Goal: Task Accomplishment & Management: Use online tool/utility

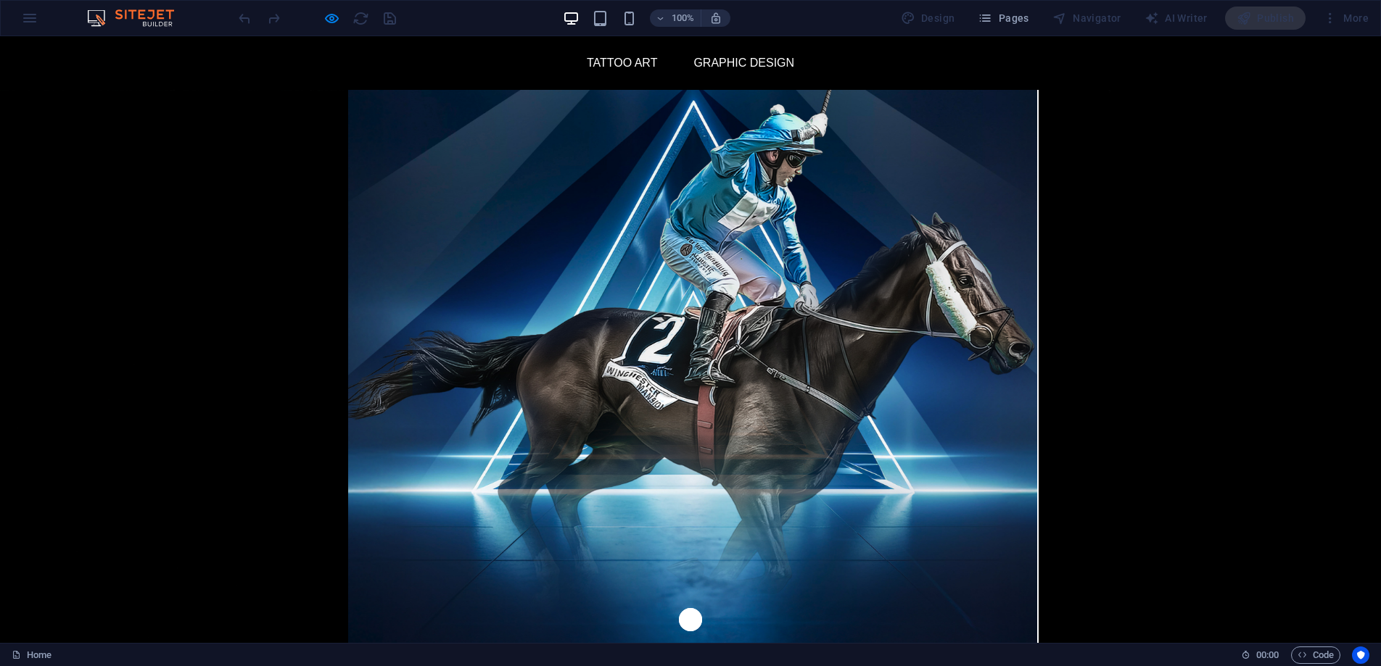
scroll to position [1278, 0]
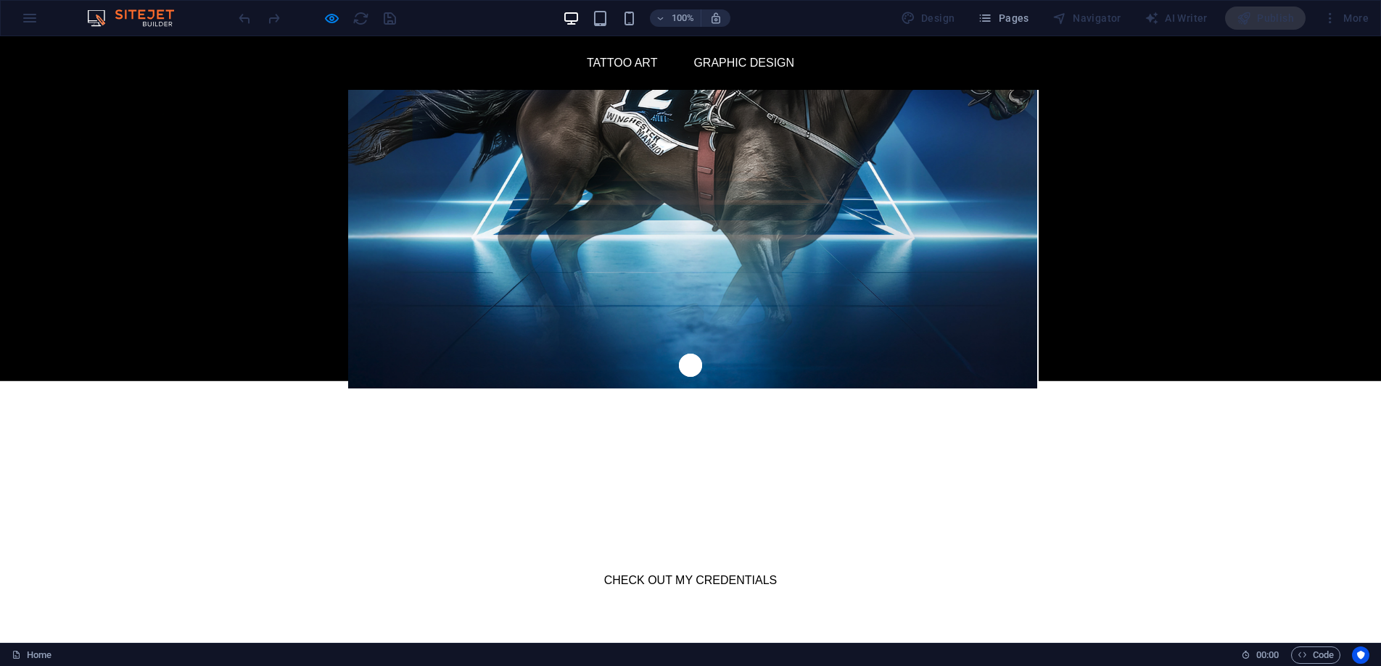
scroll to position [254, 0]
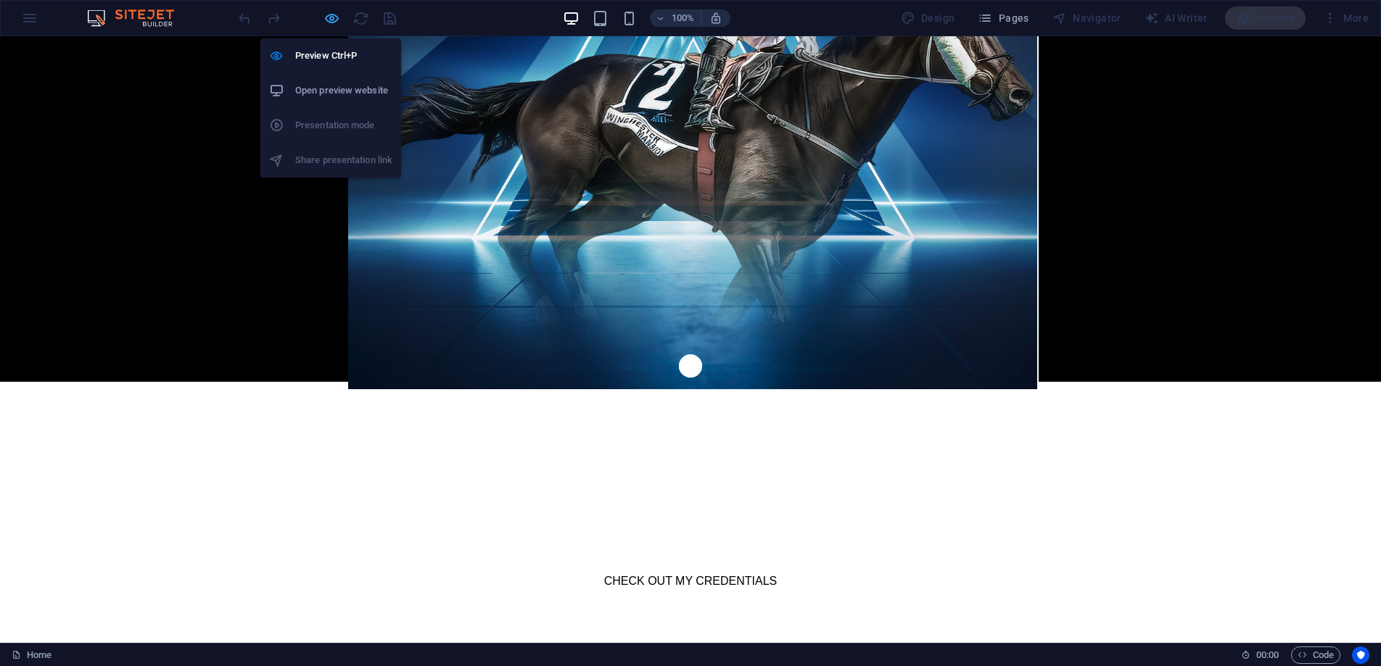
click at [335, 20] on icon "button" at bounding box center [331, 18] width 17 height 17
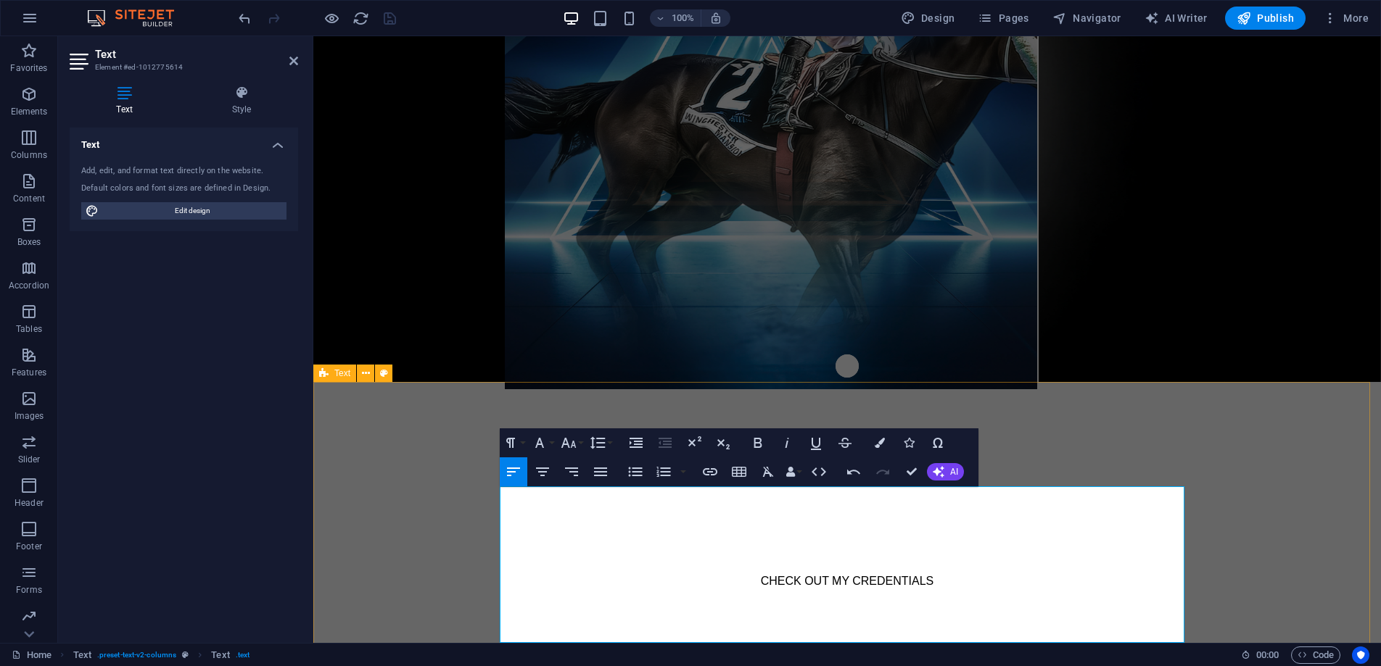
drag, startPoint x: 764, startPoint y: 514, endPoint x: 480, endPoint y: 495, distance: 284.1
click at [753, 443] on icon "button" at bounding box center [757, 443] width 8 height 10
drag, startPoint x: 630, startPoint y: 494, endPoint x: 529, endPoint y: 495, distance: 100.8
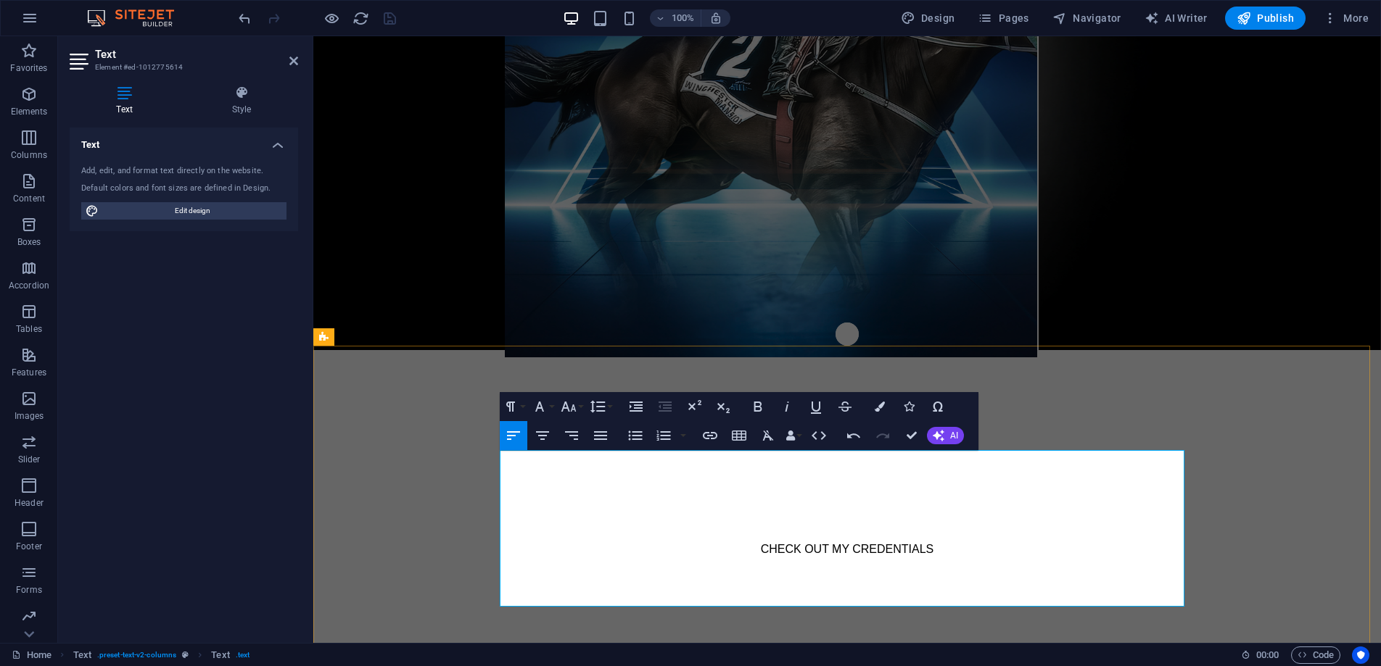
scroll to position [430, 0]
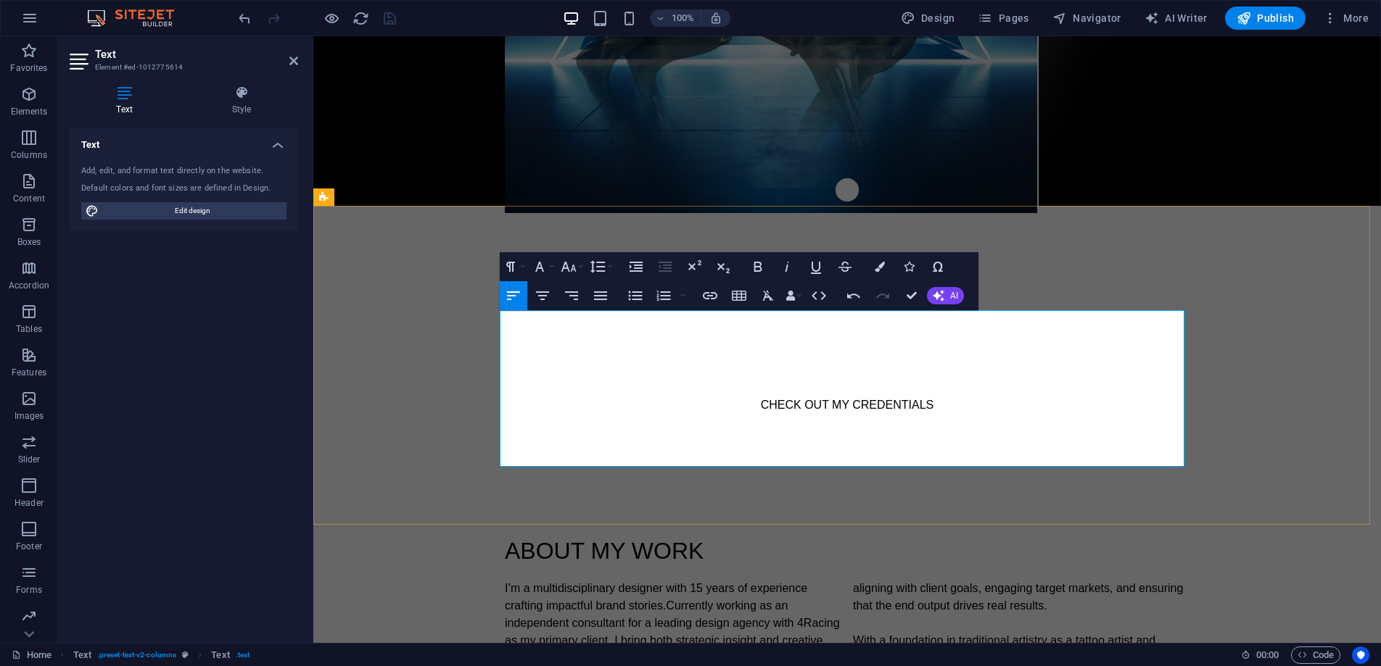
click at [741, 580] on p "My work extends beyond conventional design — I place brand guidelines at the co…" at bounding box center [847, 658] width 684 height 157
click at [1100, 476] on div "ABOUT MY WORK I’m a multidisciplinary designer with 15 years of experience craf…" at bounding box center [846, 635] width 1067 height 319
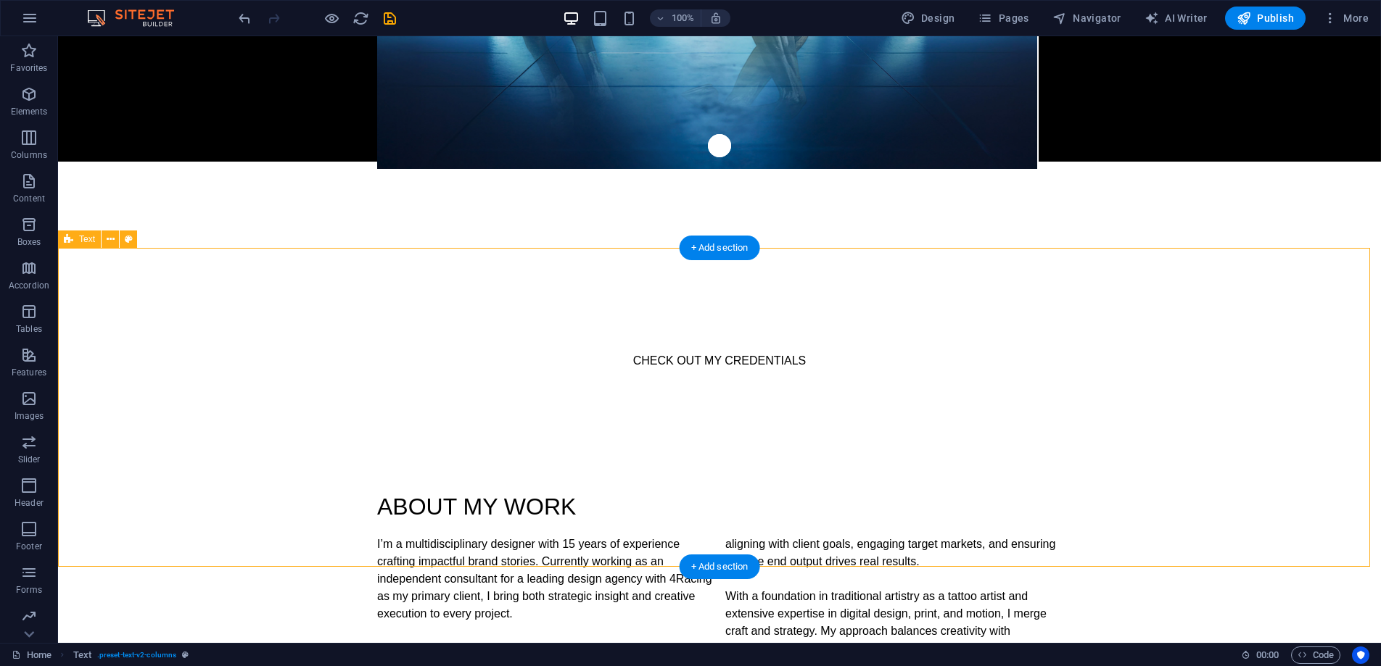
scroll to position [323, 0]
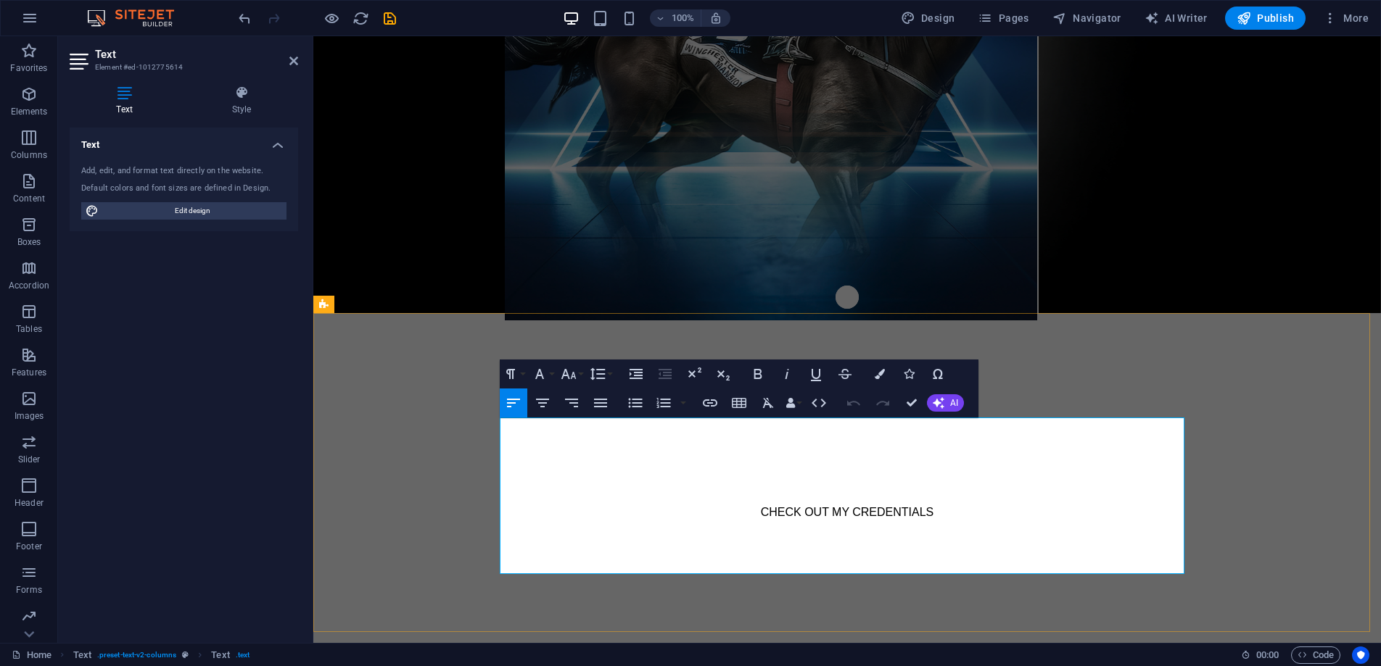
drag, startPoint x: 515, startPoint y: 561, endPoint x: 498, endPoint y: 576, distance: 22.6
drag, startPoint x: 896, startPoint y: 549, endPoint x: 885, endPoint y: 549, distance: 11.6
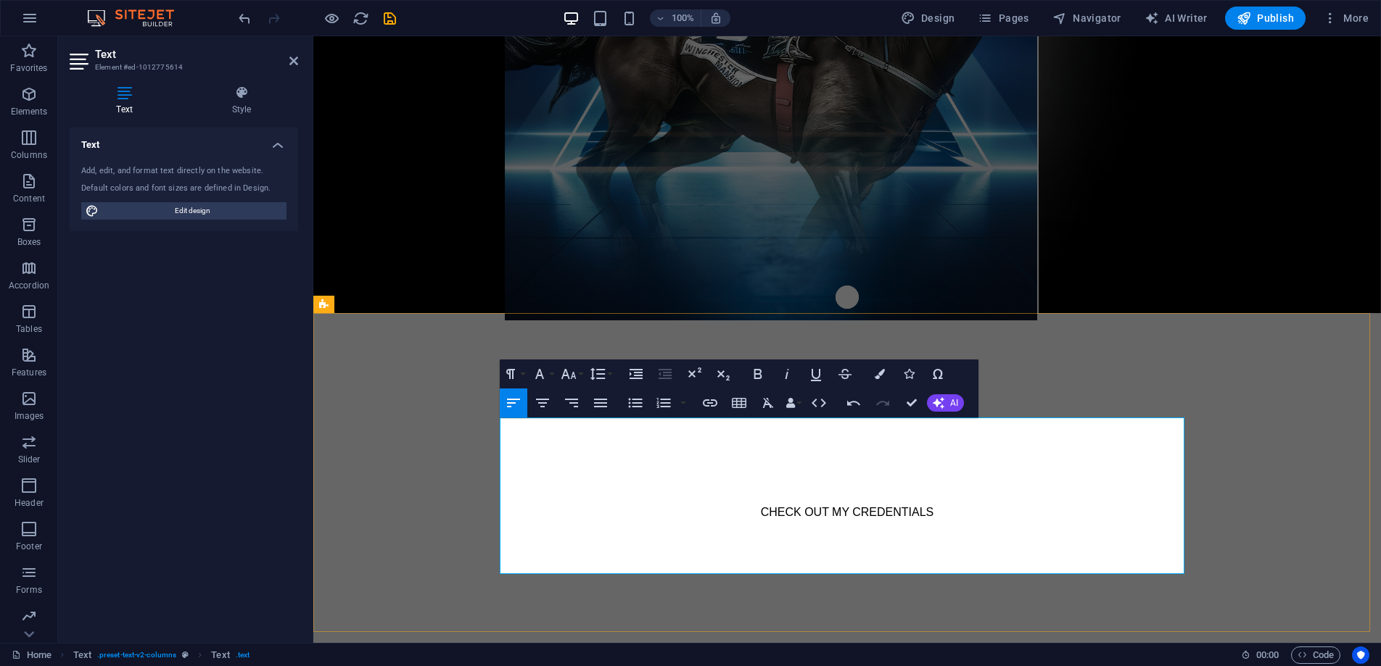
drag, startPoint x: 1116, startPoint y: 516, endPoint x: 1119, endPoint y: 523, distance: 7.8
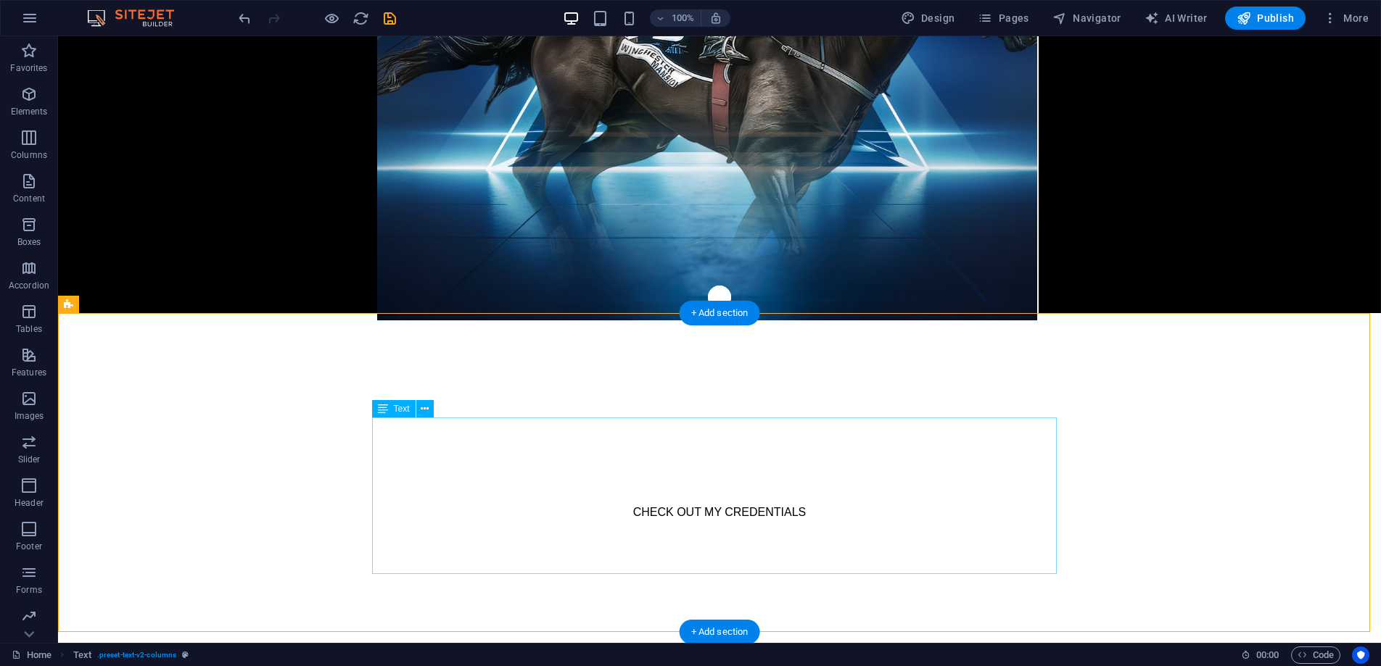
click at [388, 411] on div "Text" at bounding box center [394, 408] width 44 height 17
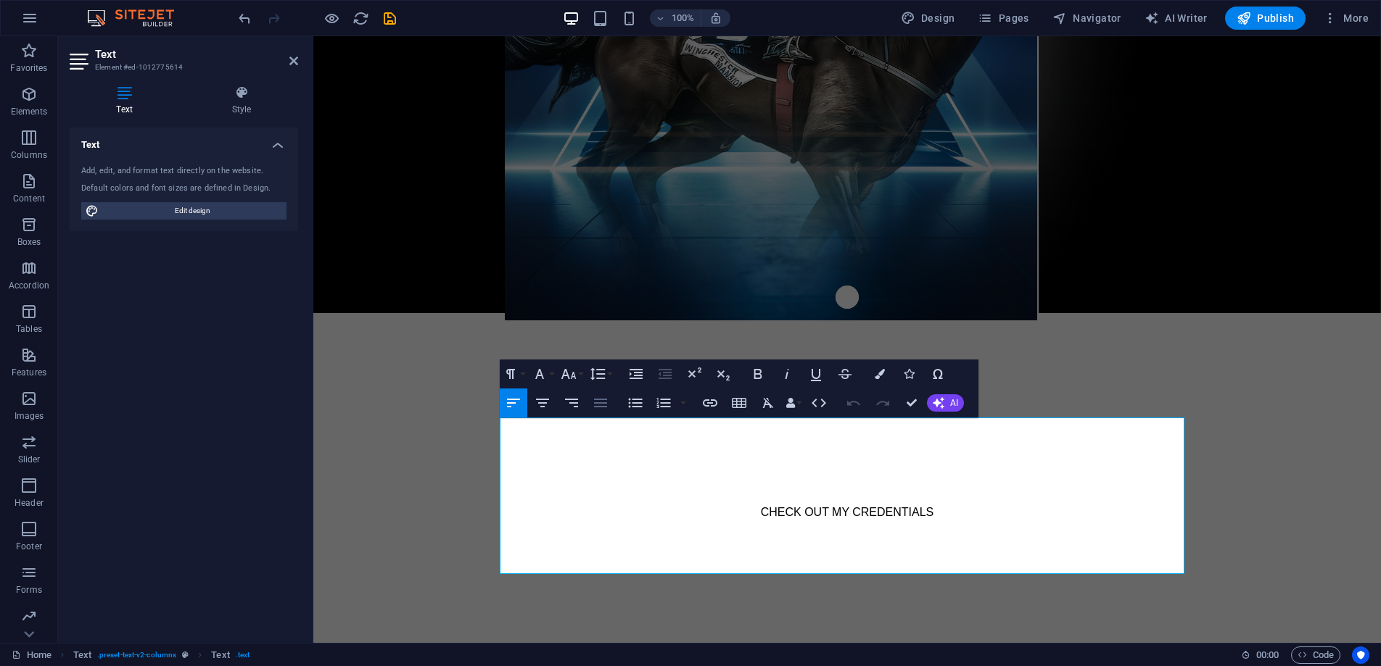
click at [594, 402] on icon "button" at bounding box center [600, 403] width 13 height 9
drag, startPoint x: 1026, startPoint y: 563, endPoint x: 474, endPoint y: 419, distance: 570.4
click at [607, 402] on icon "button" at bounding box center [600, 402] width 17 height 17
click at [550, 404] on icon "button" at bounding box center [542, 402] width 17 height 17
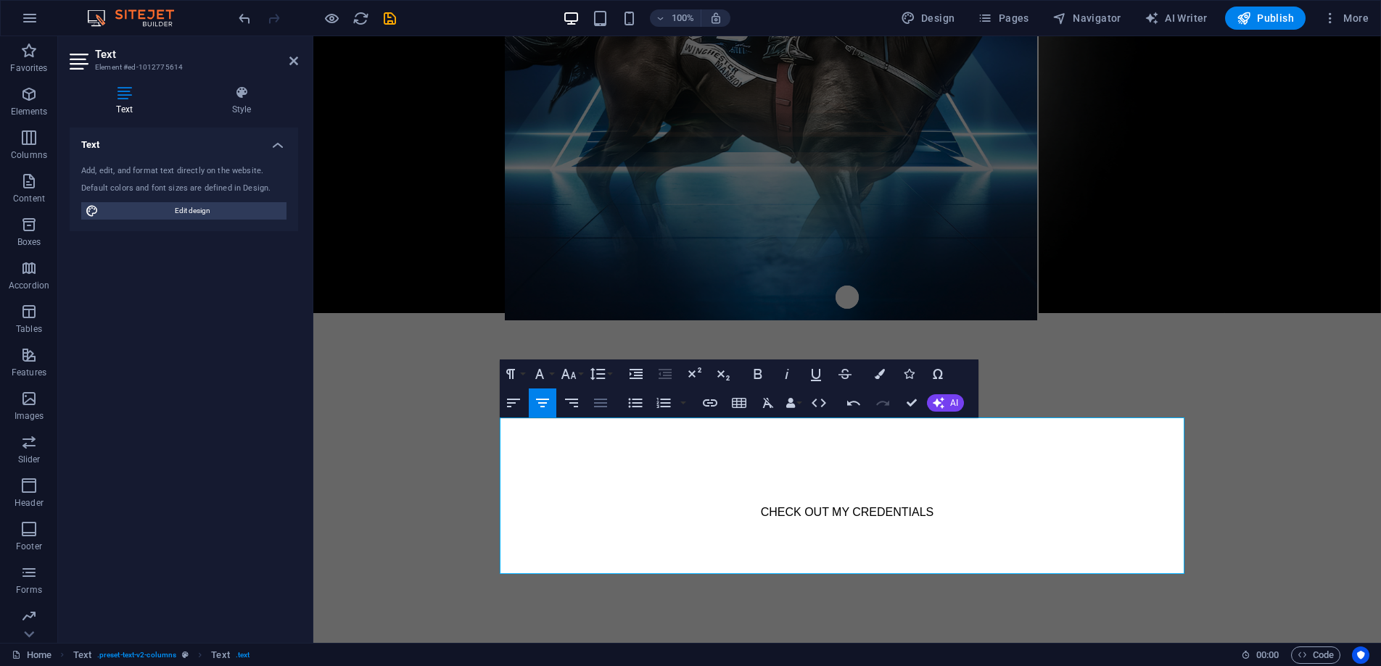
click at [596, 405] on icon "button" at bounding box center [600, 402] width 17 height 17
click at [249, 96] on icon at bounding box center [241, 93] width 113 height 15
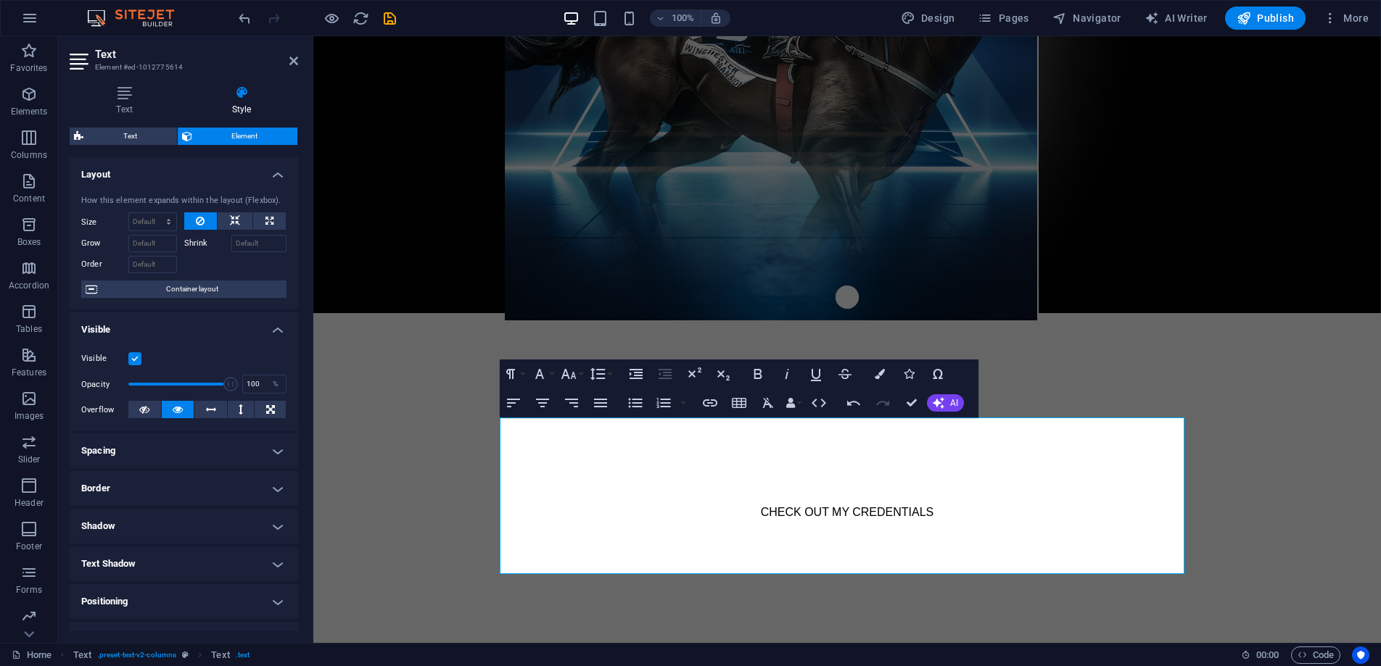
click at [155, 451] on h4 "Spacing" at bounding box center [184, 451] width 228 height 35
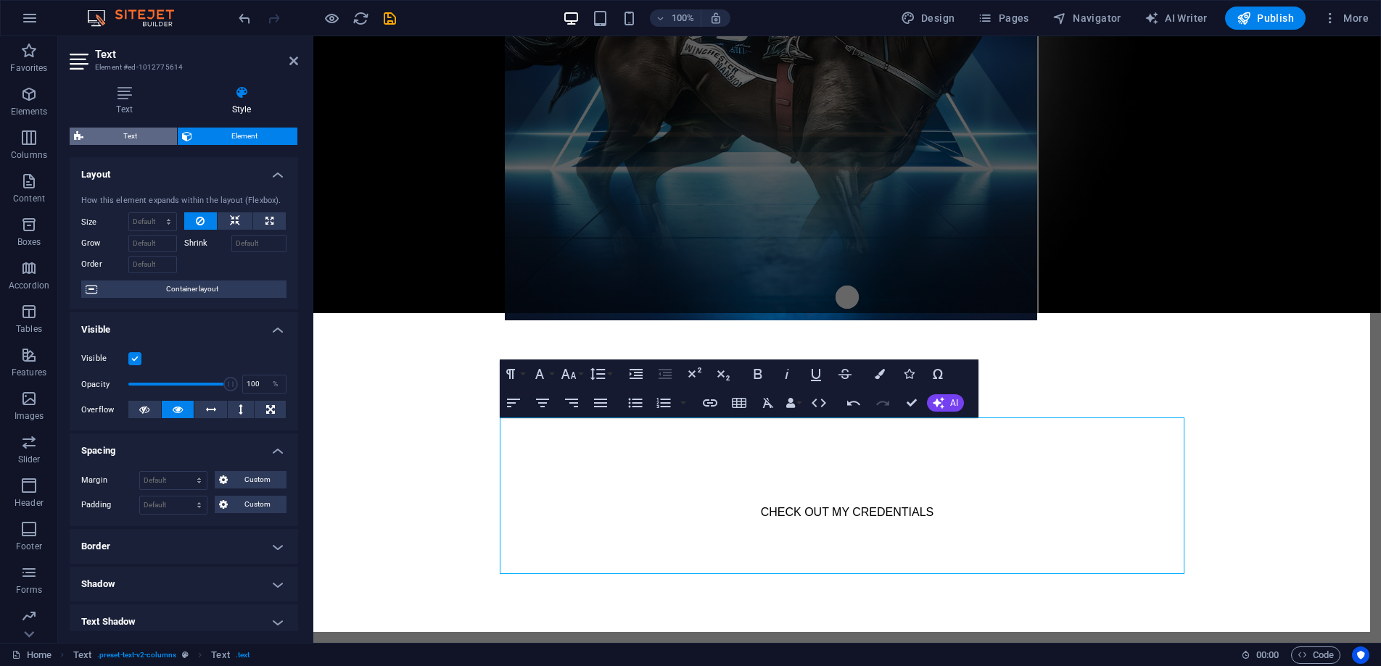
click at [124, 138] on span "Text" at bounding box center [130, 136] width 85 height 17
select select "rem"
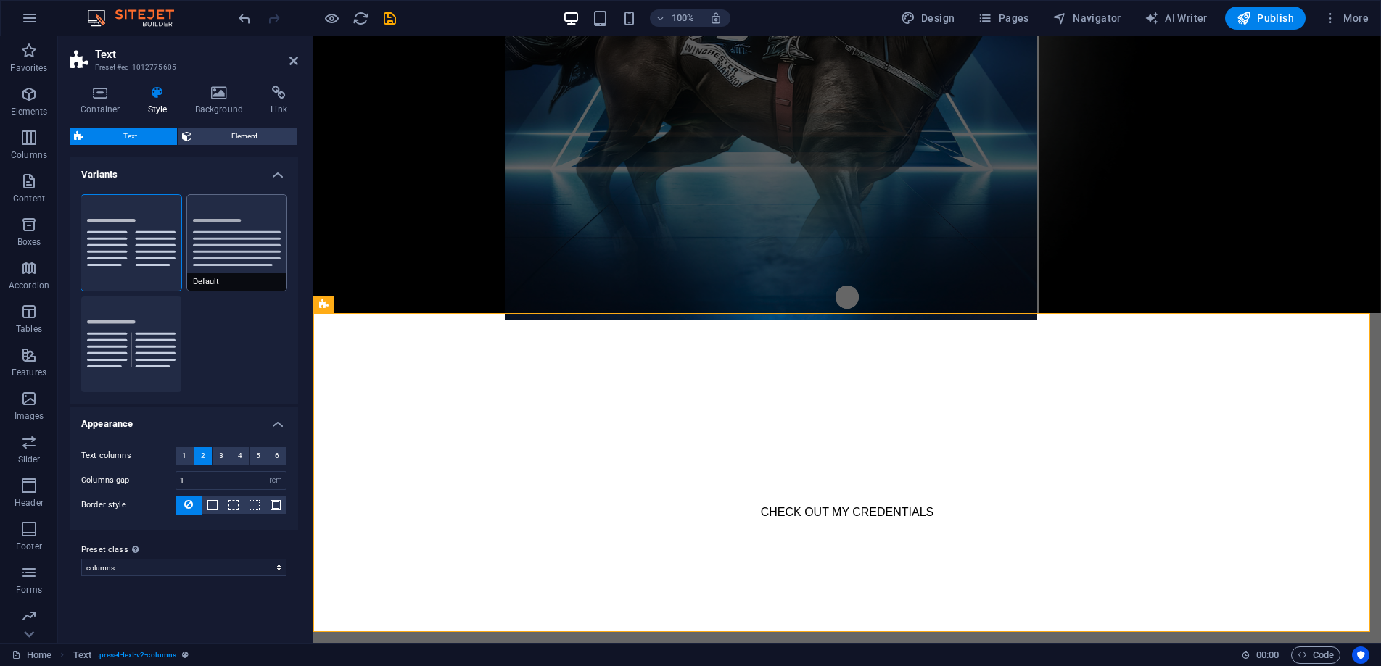
click at [199, 255] on button "Default" at bounding box center [237, 243] width 100 height 96
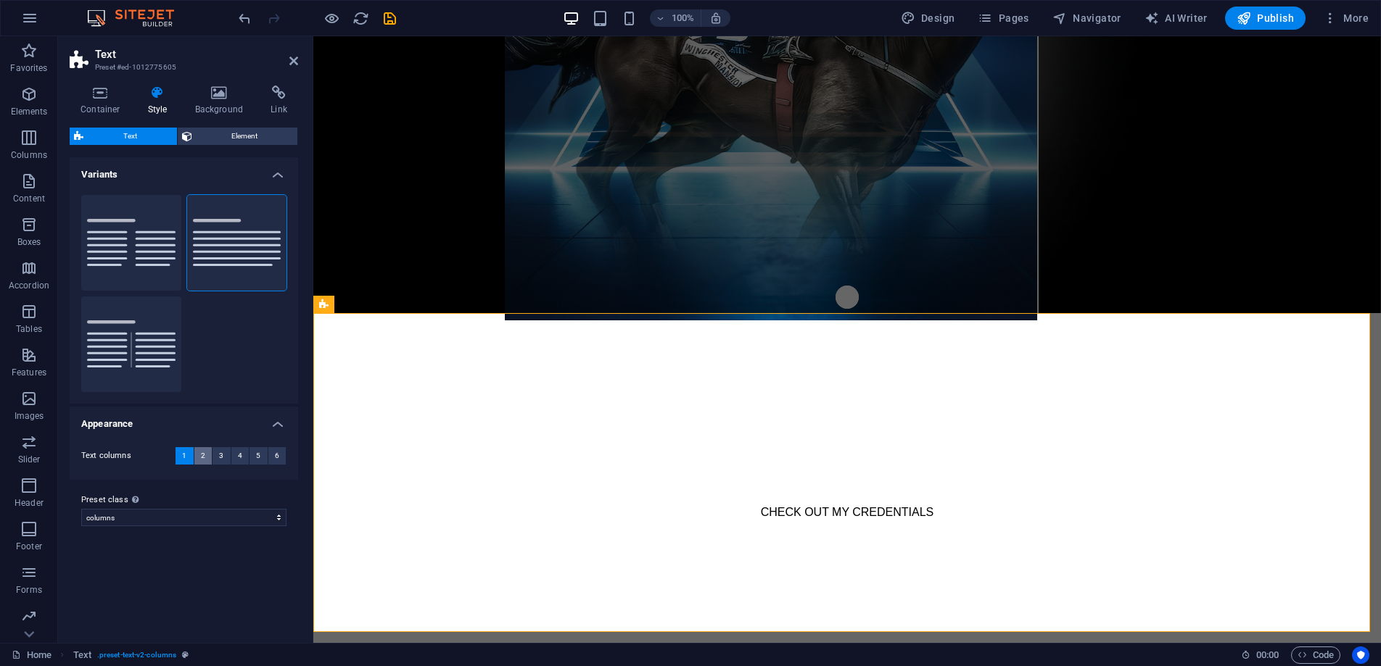
click at [202, 454] on span "2" at bounding box center [203, 455] width 4 height 17
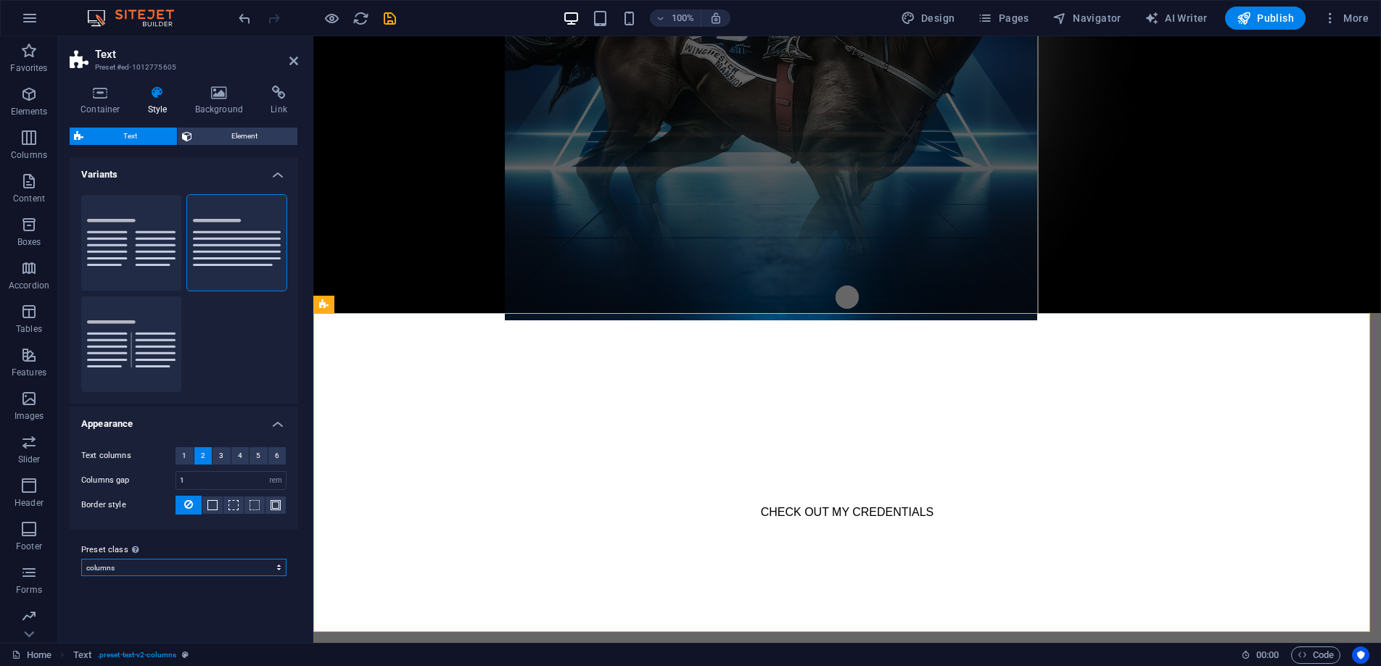
click at [150, 571] on select "columns default Add preset class" at bounding box center [183, 567] width 205 height 17
click at [81, 559] on select "columns default Add preset class" at bounding box center [183, 567] width 205 height 17
select select "preset-text-v2-default"
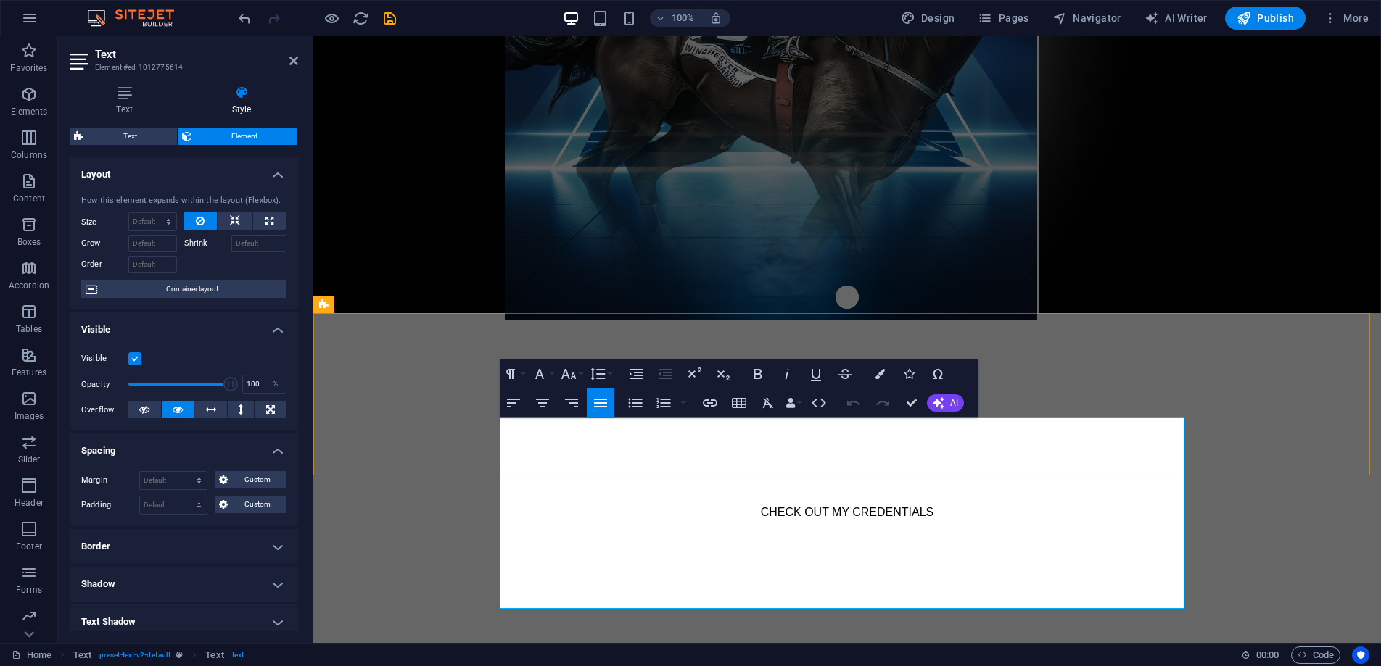
drag, startPoint x: 862, startPoint y: 605, endPoint x: 527, endPoint y: 444, distance: 371.7
click at [538, 402] on icon "button" at bounding box center [542, 402] width 17 height 17
click at [513, 405] on icon "button" at bounding box center [513, 402] width 17 height 17
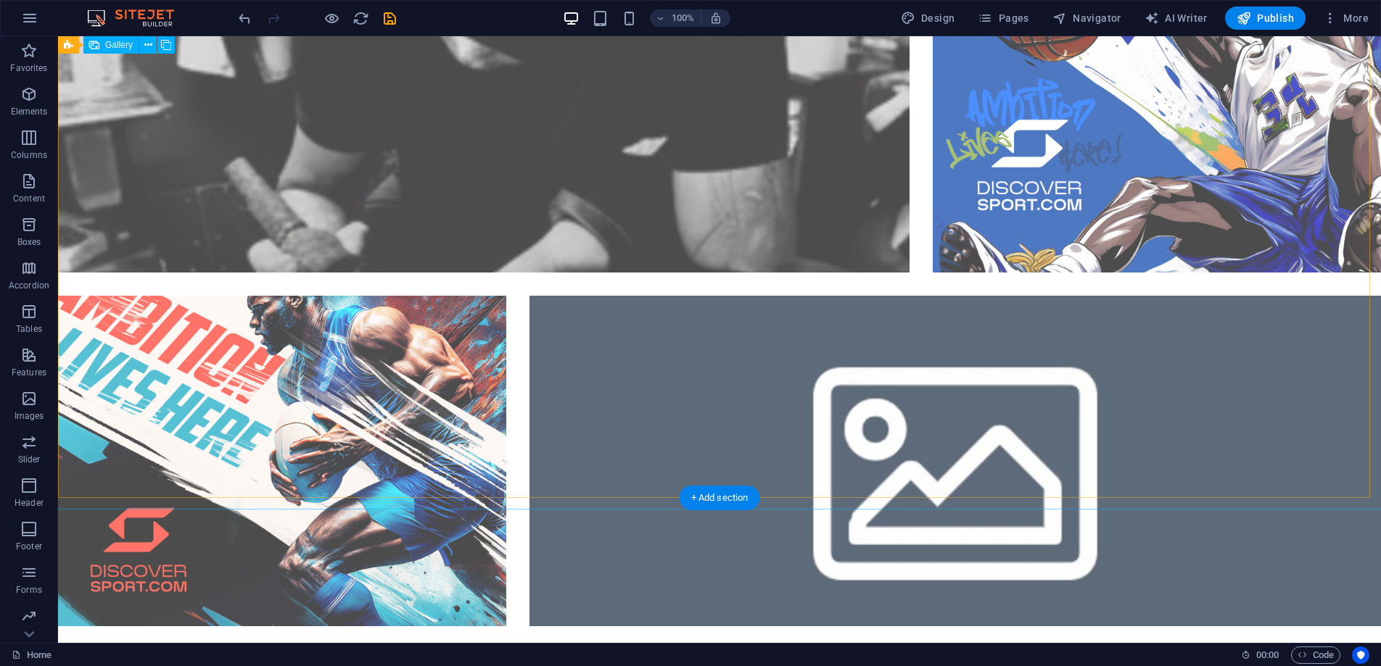
scroll to position [1403, 0]
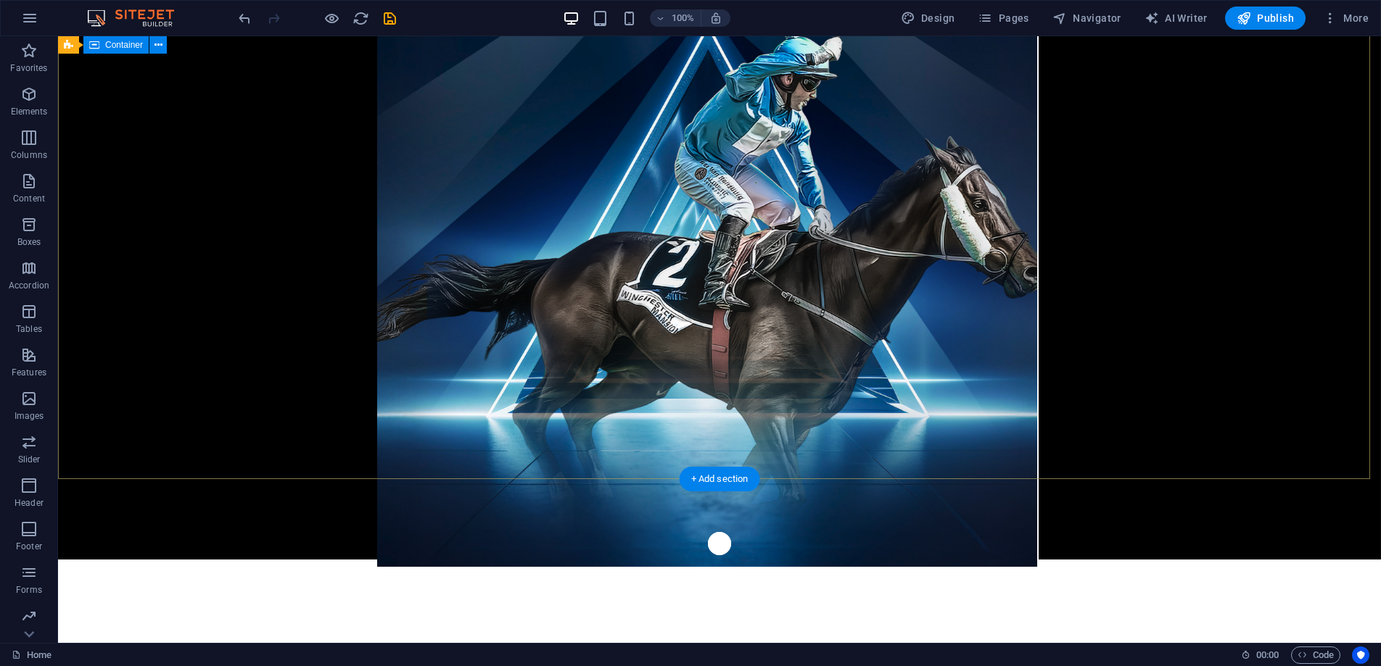
scroll to position [0, 0]
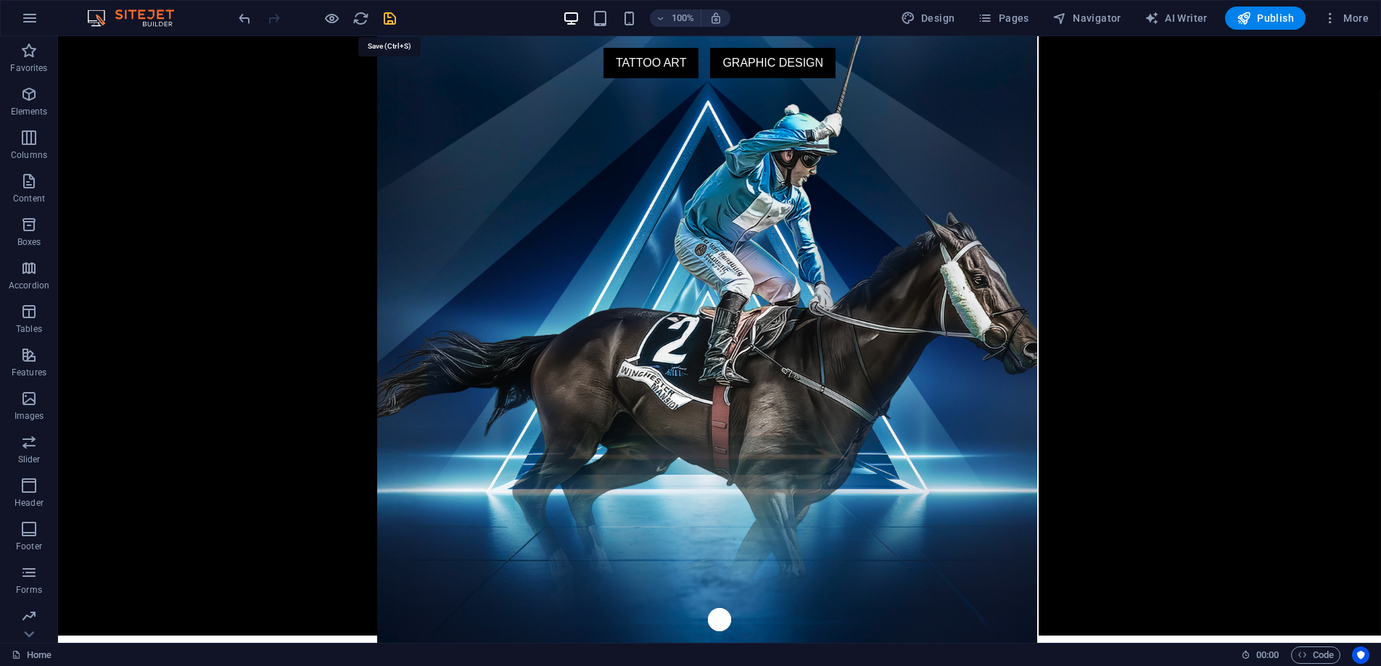
click at [389, 22] on icon "save" at bounding box center [389, 18] width 17 height 17
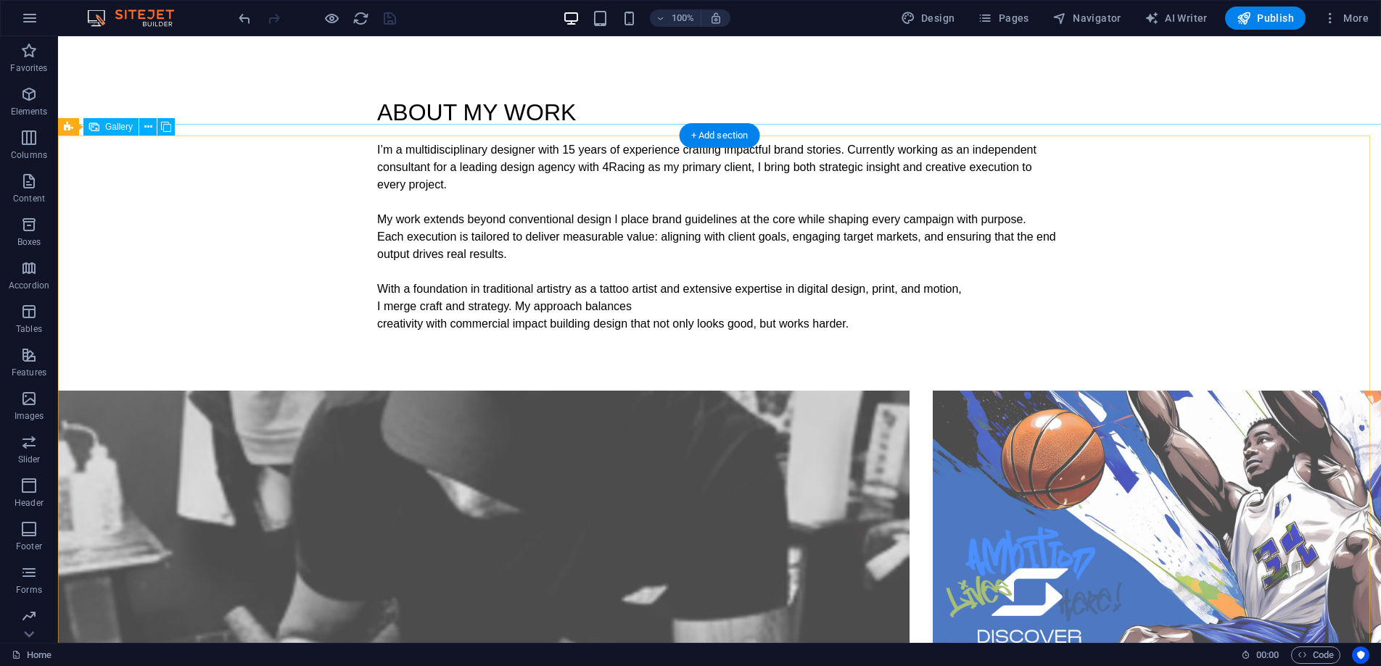
scroll to position [876, 0]
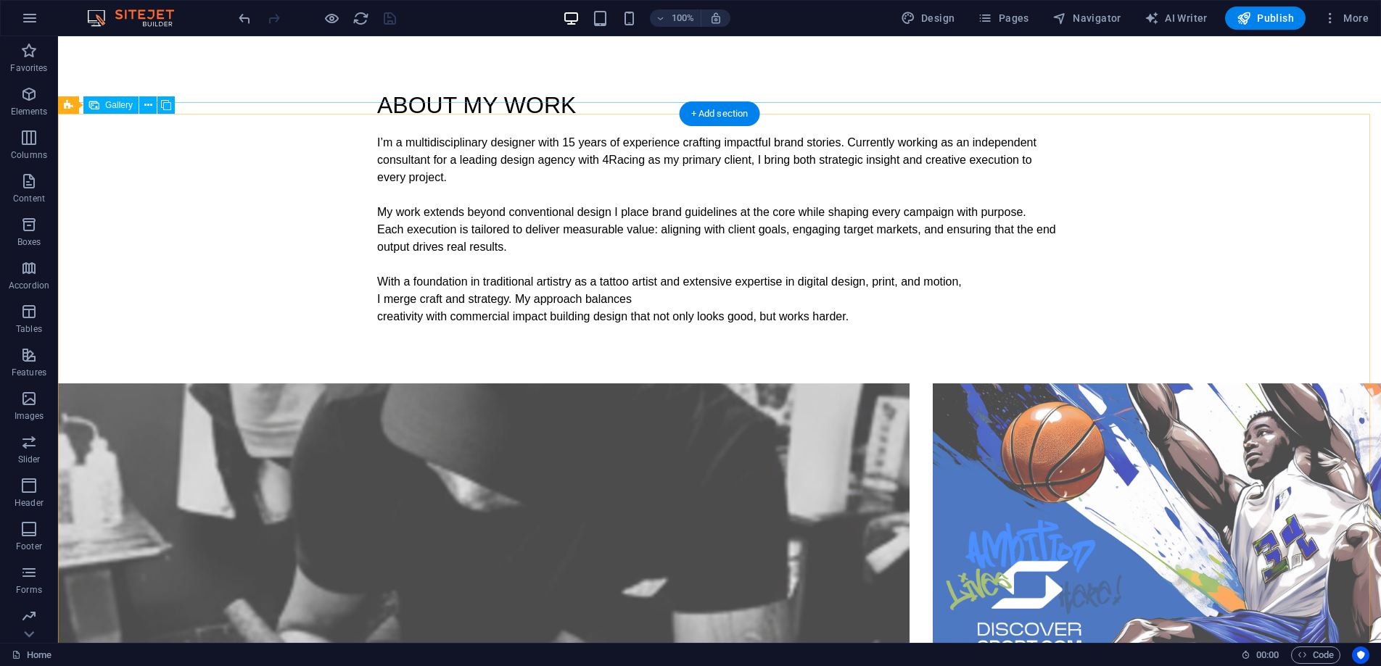
click at [595, 384] on li at bounding box center [483, 549] width 851 height 331
click at [366, 384] on li at bounding box center [483, 549] width 851 height 331
select select "4"
select select "px"
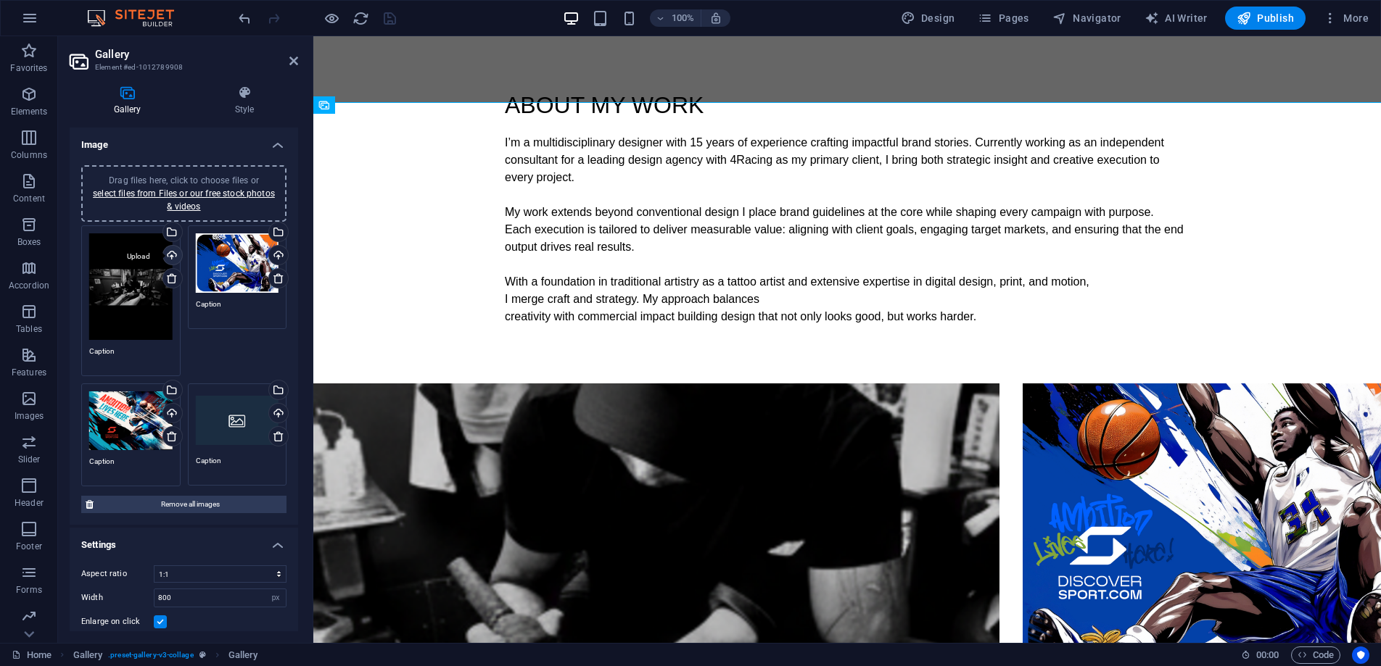
click at [173, 249] on div "Upload" at bounding box center [171, 257] width 22 height 22
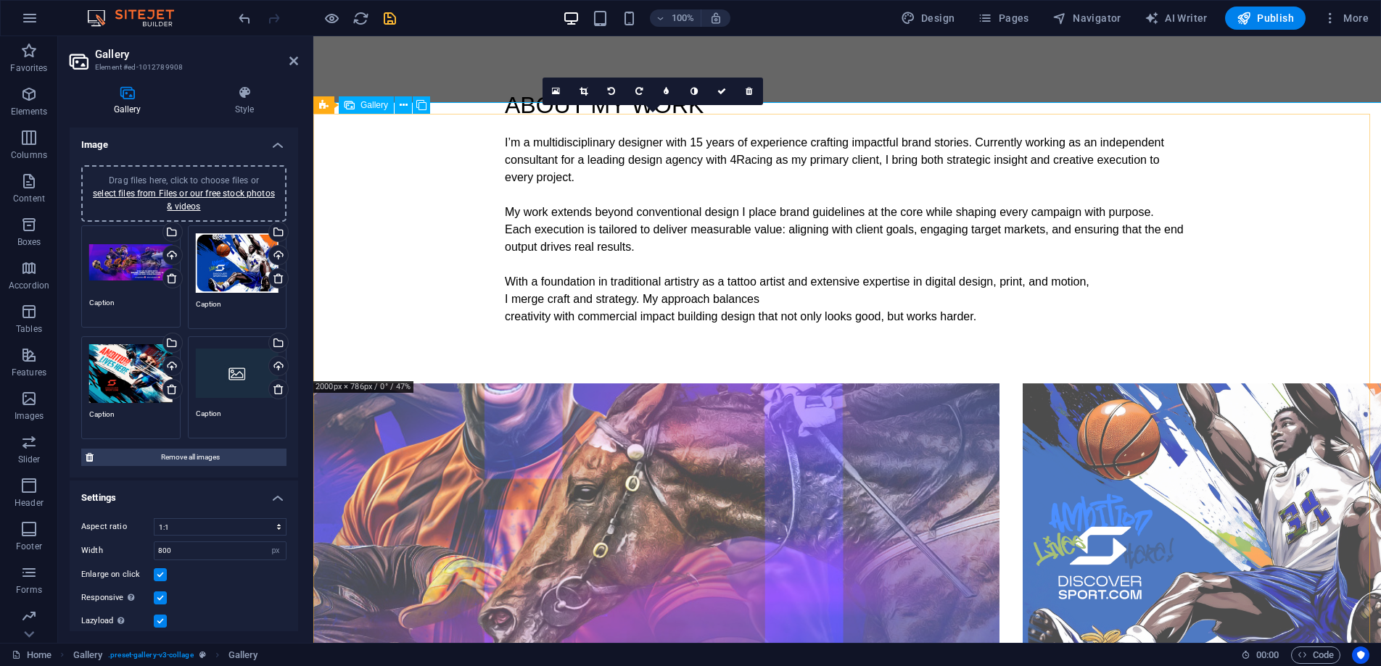
click at [598, 384] on li at bounding box center [656, 517] width 686 height 267
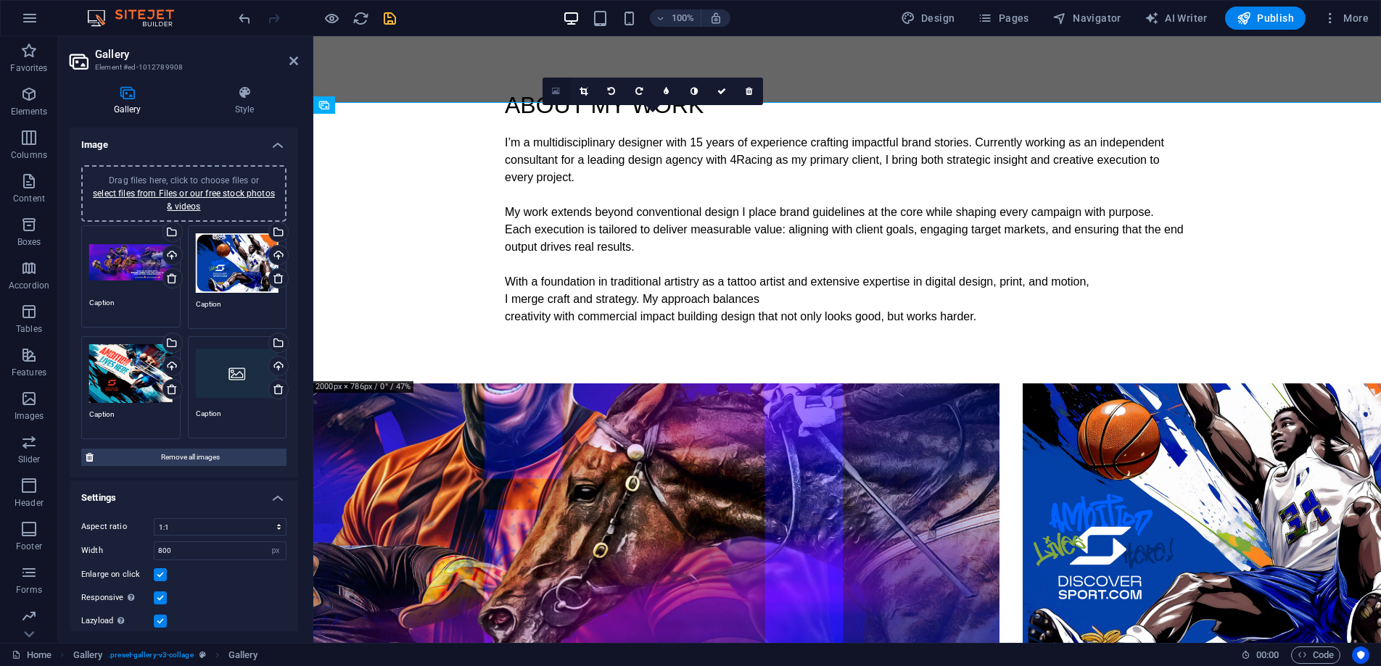
click at [560, 94] on link at bounding box center [556, 92] width 28 height 28
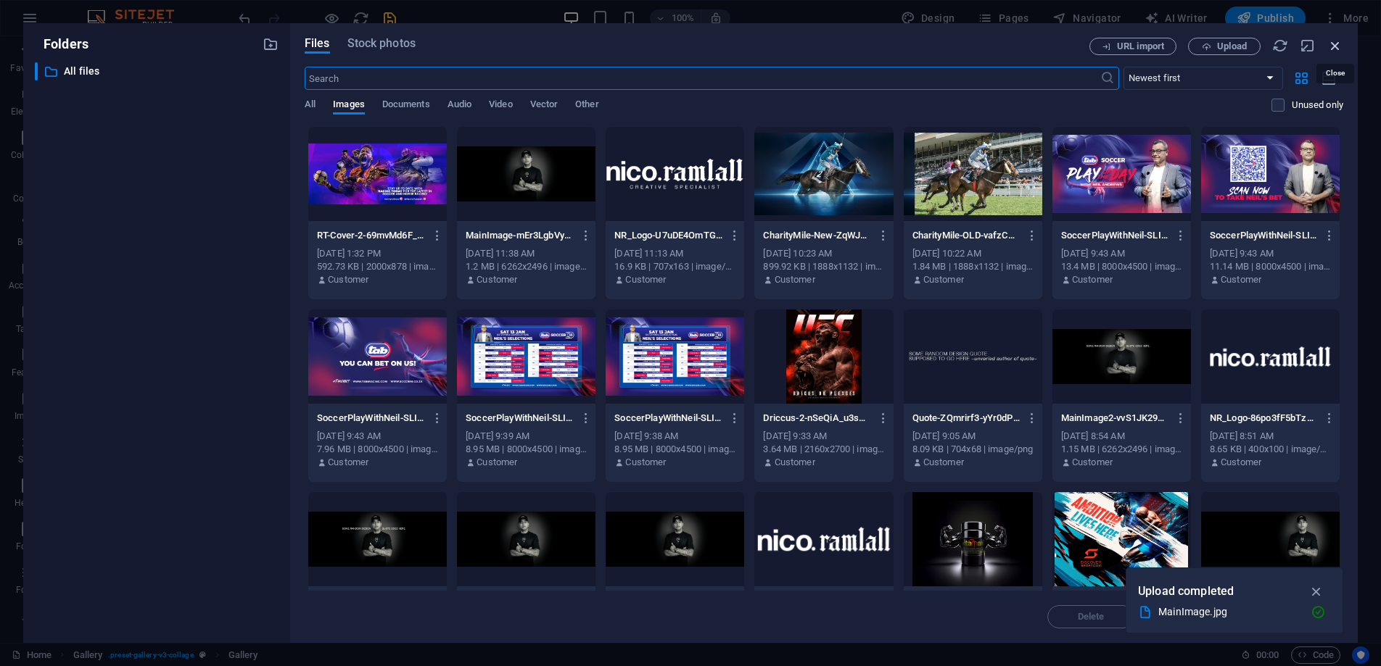
click at [1337, 42] on icon "button" at bounding box center [1335, 46] width 16 height 16
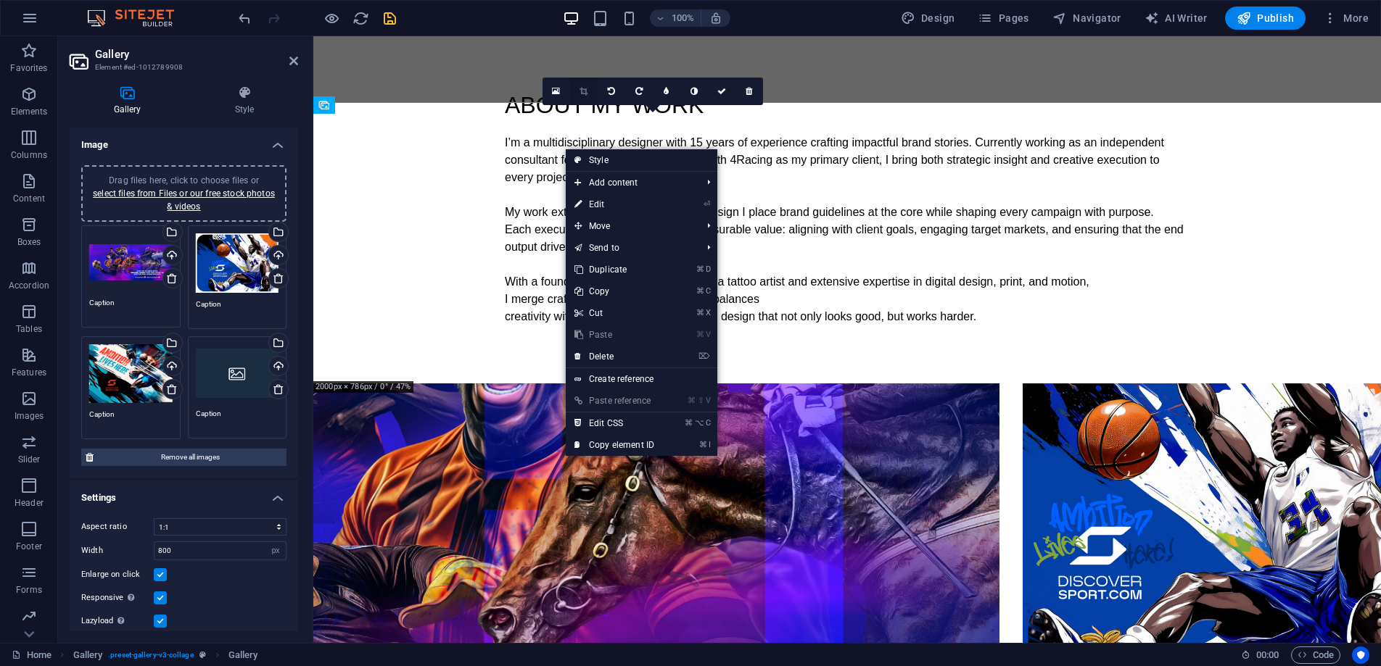
click at [584, 91] on icon at bounding box center [583, 91] width 8 height 9
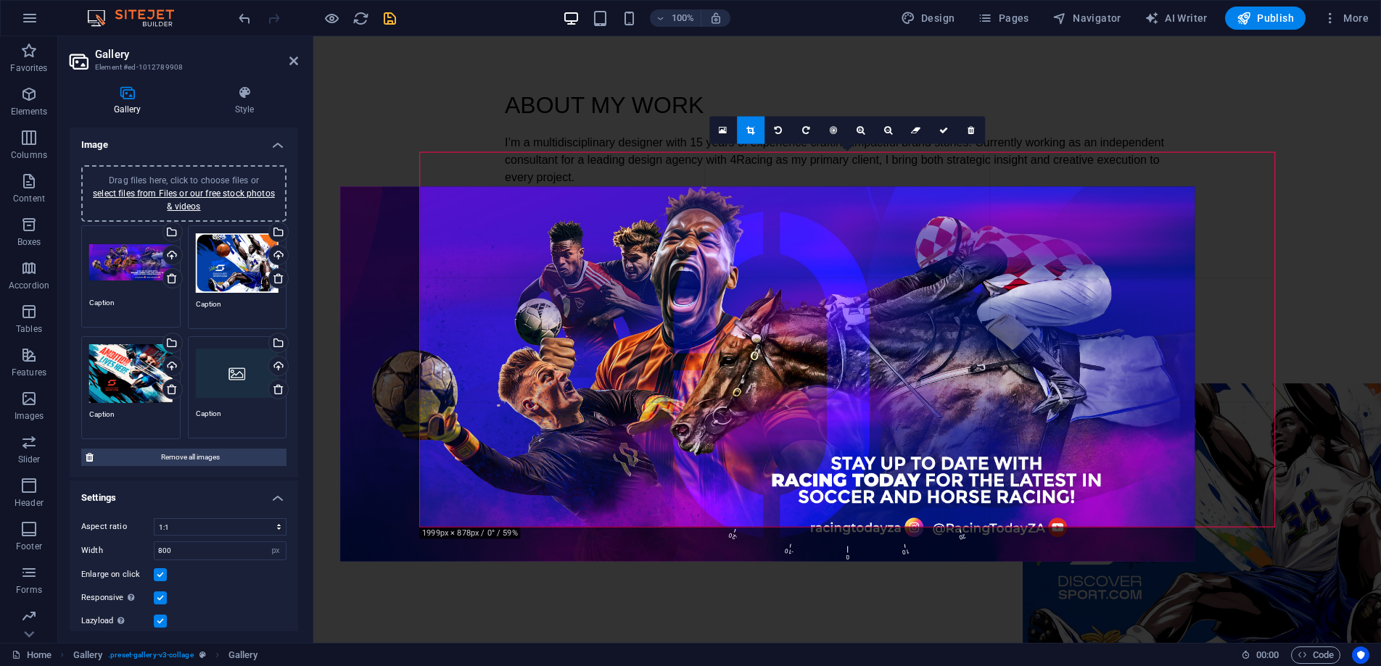
drag, startPoint x: 1261, startPoint y: 160, endPoint x: 1183, endPoint y: 193, distance: 85.1
click at [1183, 193] on div at bounding box center [767, 373] width 854 height 375
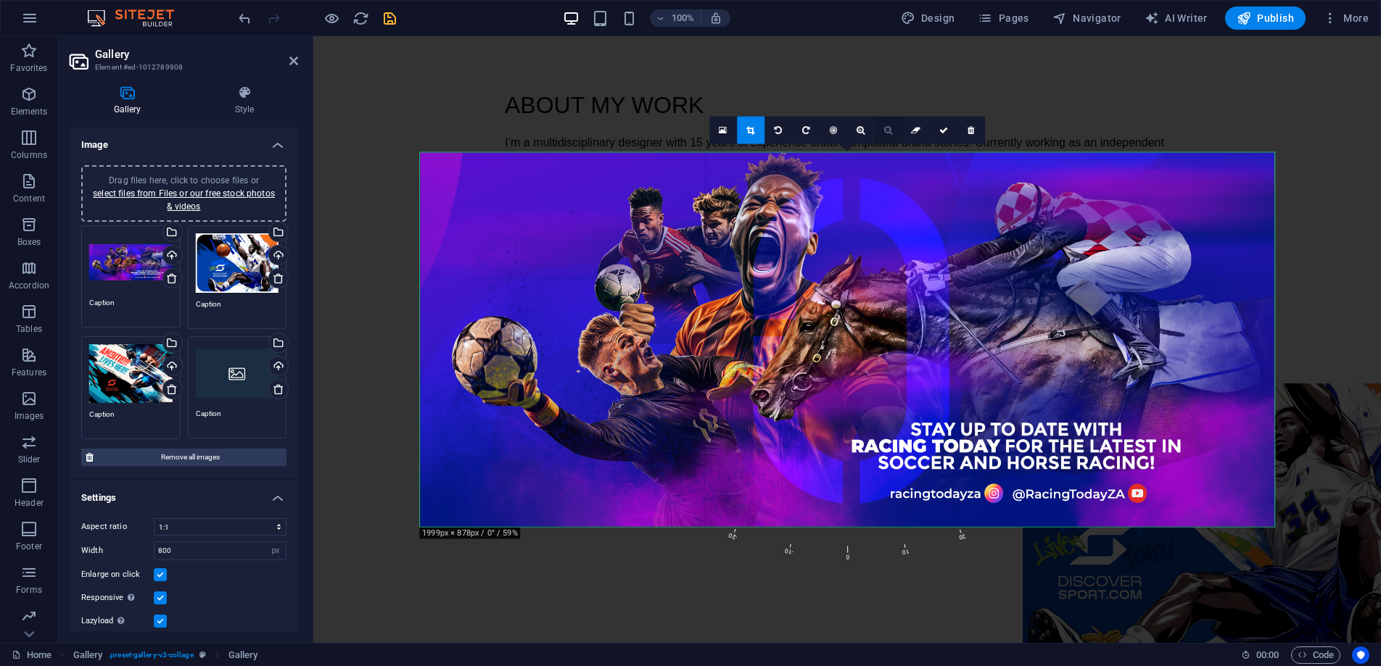
click at [890, 133] on icon at bounding box center [888, 129] width 8 height 9
click at [888, 133] on icon at bounding box center [888, 129] width 8 height 9
drag, startPoint x: 890, startPoint y: 136, endPoint x: 980, endPoint y: 199, distance: 109.7
click at [890, 136] on link at bounding box center [888, 130] width 28 height 28
click at [914, 133] on icon at bounding box center [915, 129] width 9 height 9
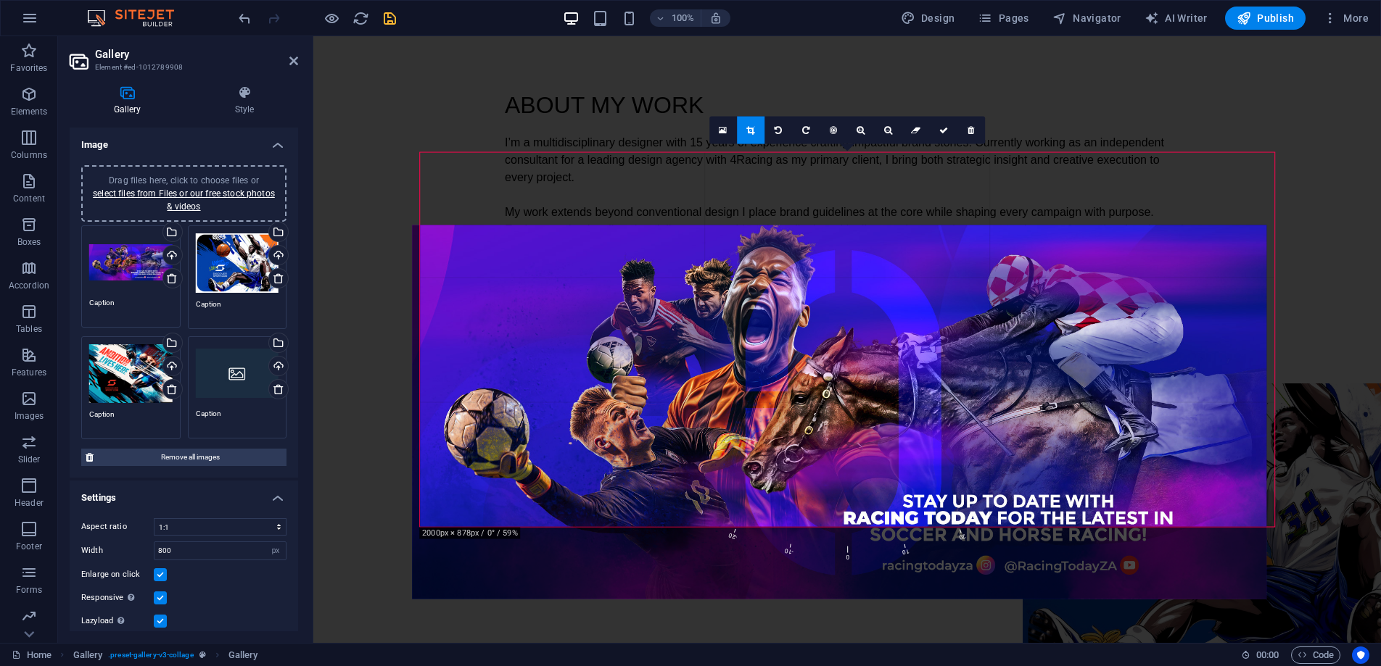
drag, startPoint x: 923, startPoint y: 172, endPoint x: 915, endPoint y: 244, distance: 72.9
click at [915, 244] on div at bounding box center [839, 412] width 854 height 375
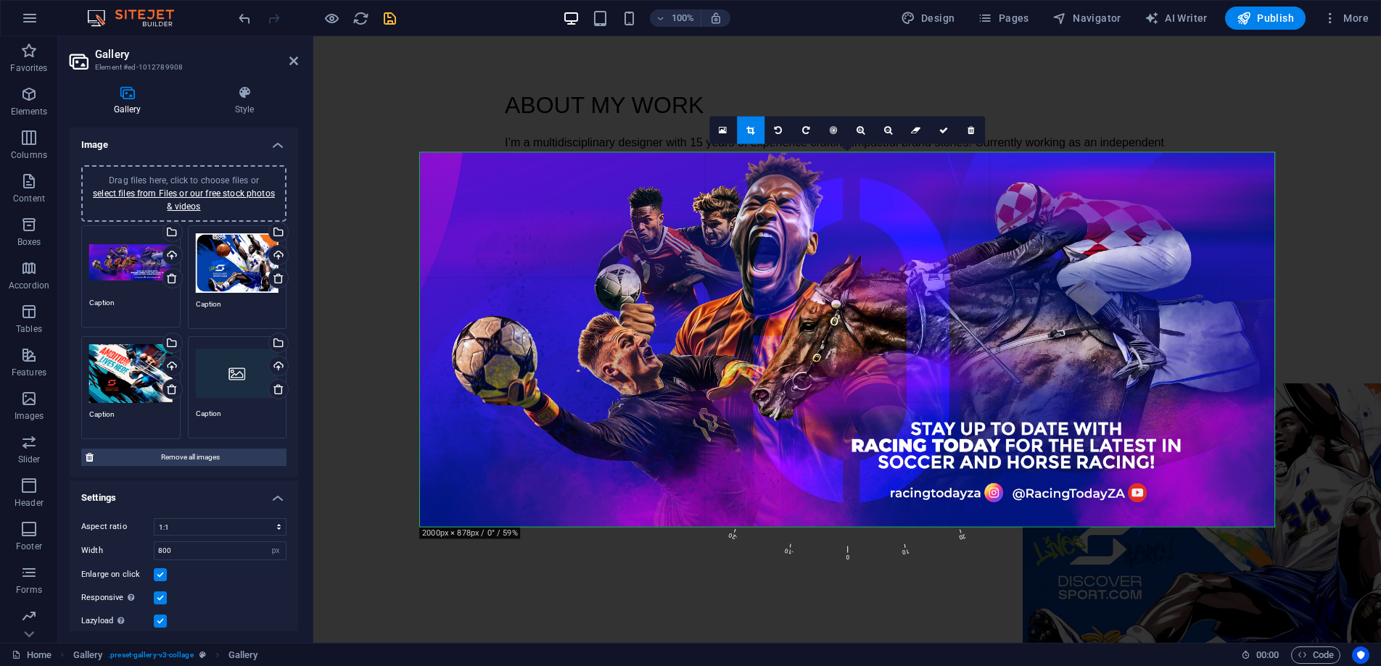
drag, startPoint x: 1090, startPoint y: 389, endPoint x: 1051, endPoint y: 352, distance: 53.9
click at [1051, 352] on div at bounding box center [847, 339] width 854 height 375
click at [1022, 87] on div at bounding box center [846, 507] width 1067 height 942
click at [592, 100] on div at bounding box center [846, 507] width 1067 height 942
click at [967, 131] on icon at bounding box center [970, 129] width 7 height 9
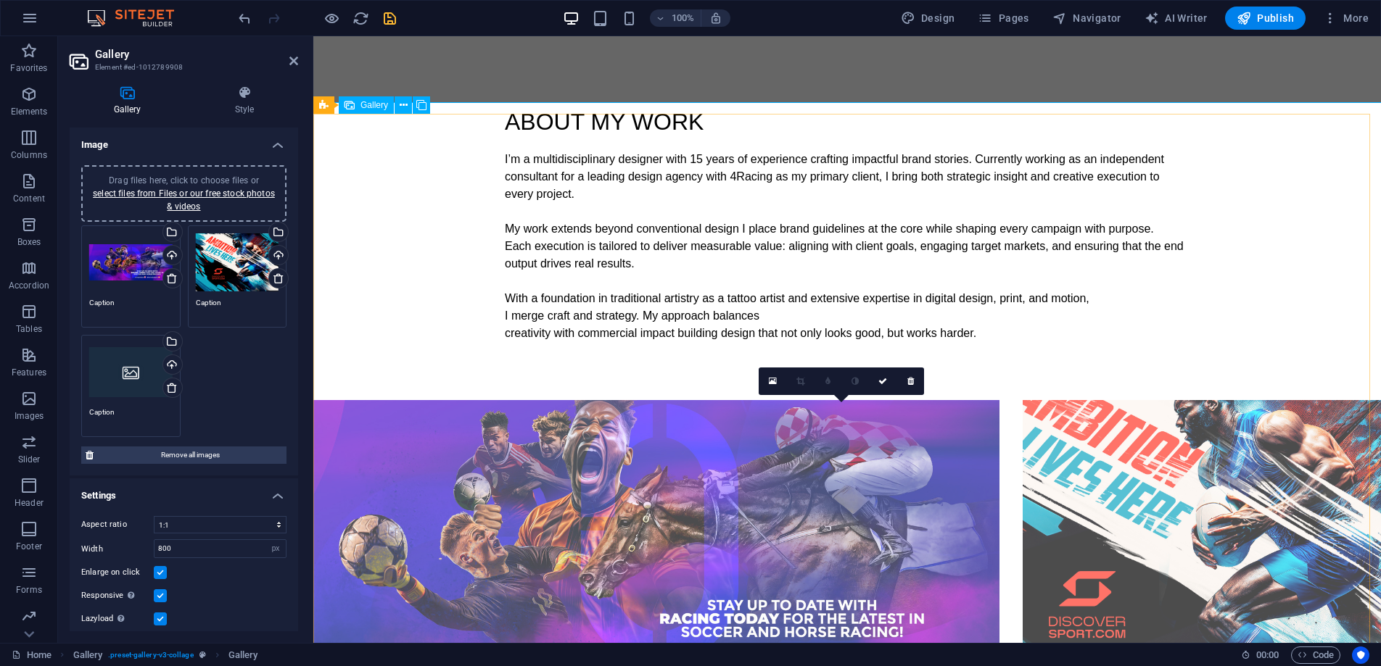
scroll to position [554, 0]
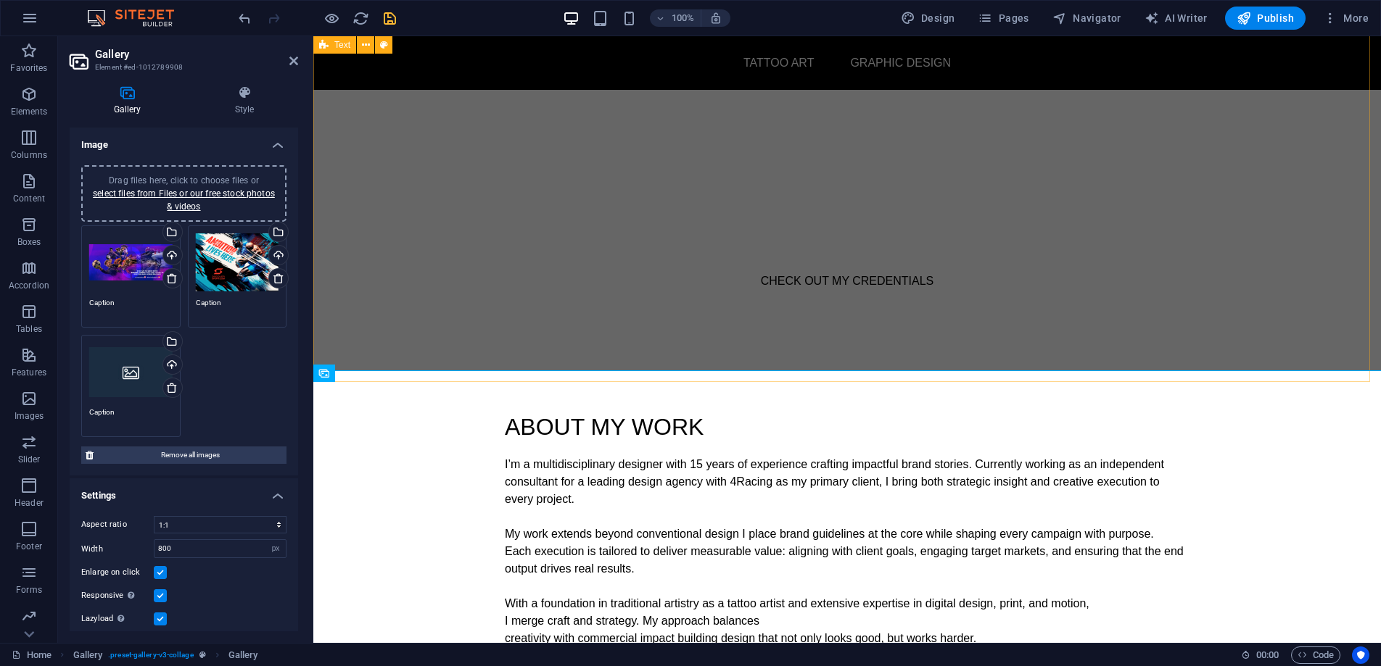
click at [1309, 352] on div "ABOUT MY WORK I’m a multidisciplinary designer with 15 years of experience craf…" at bounding box center [846, 529] width 1067 height 354
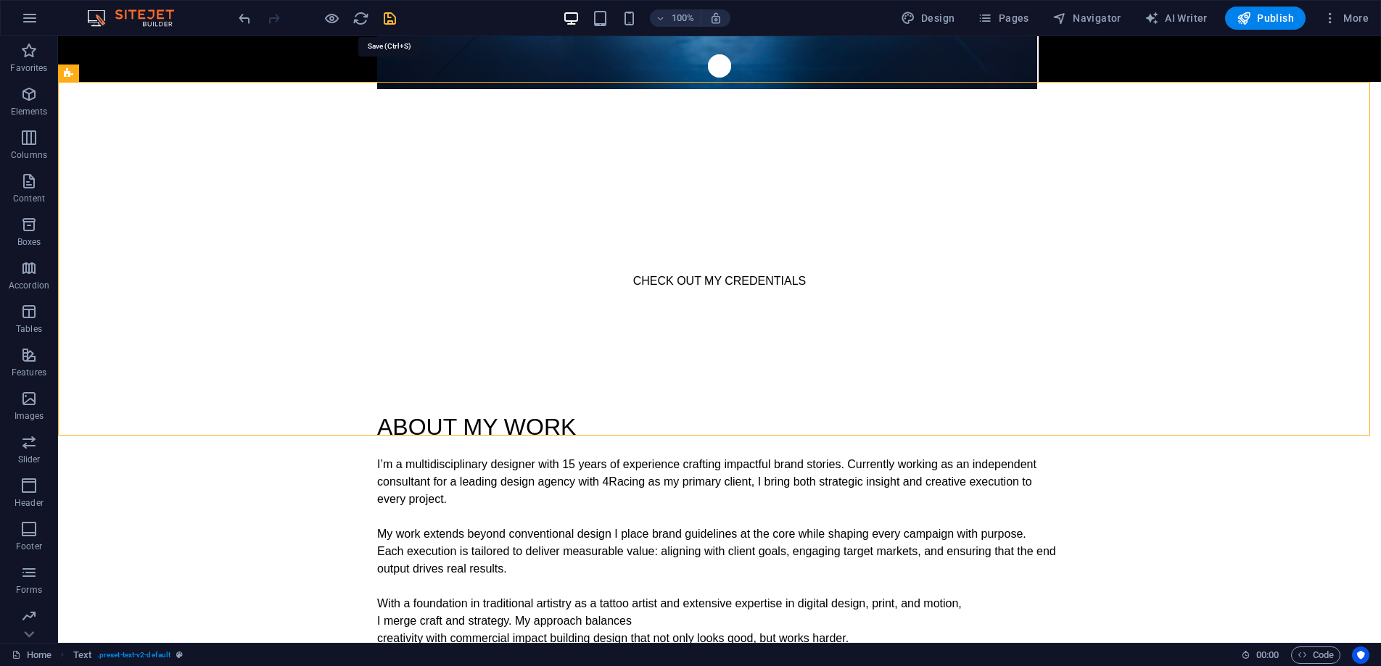
click at [389, 16] on icon "save" at bounding box center [389, 18] width 17 height 17
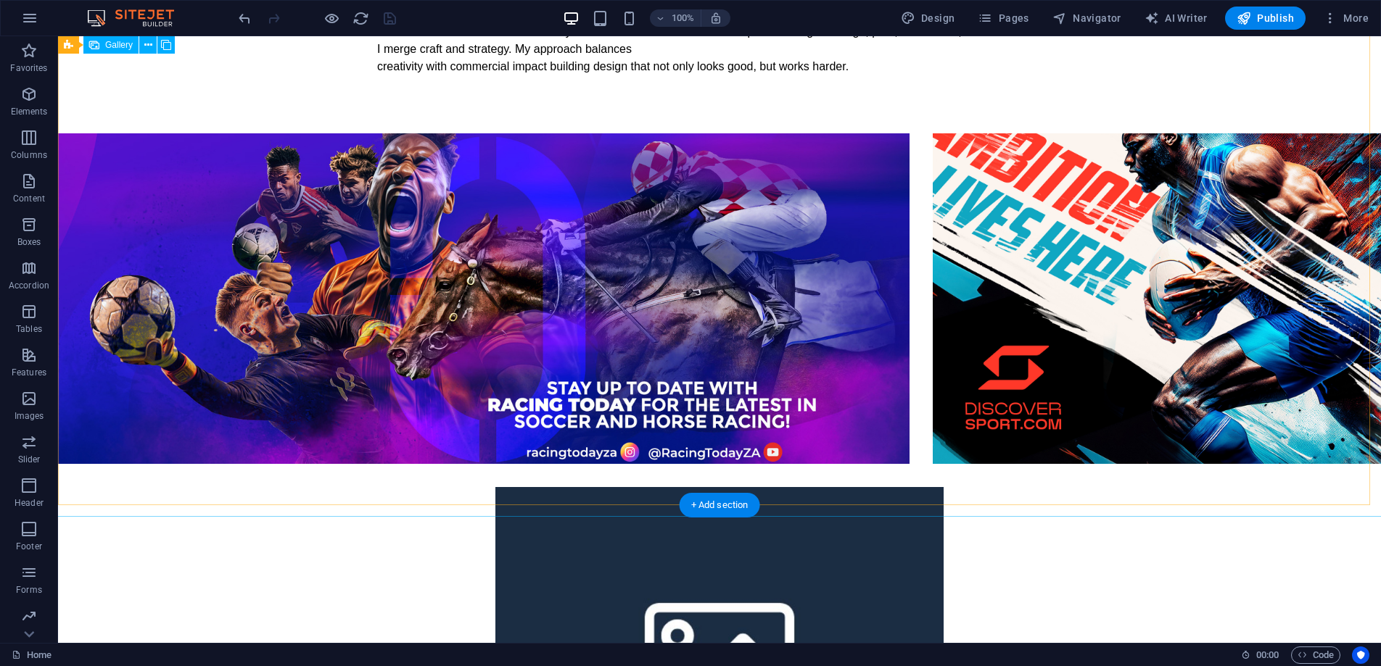
scroll to position [1115, 0]
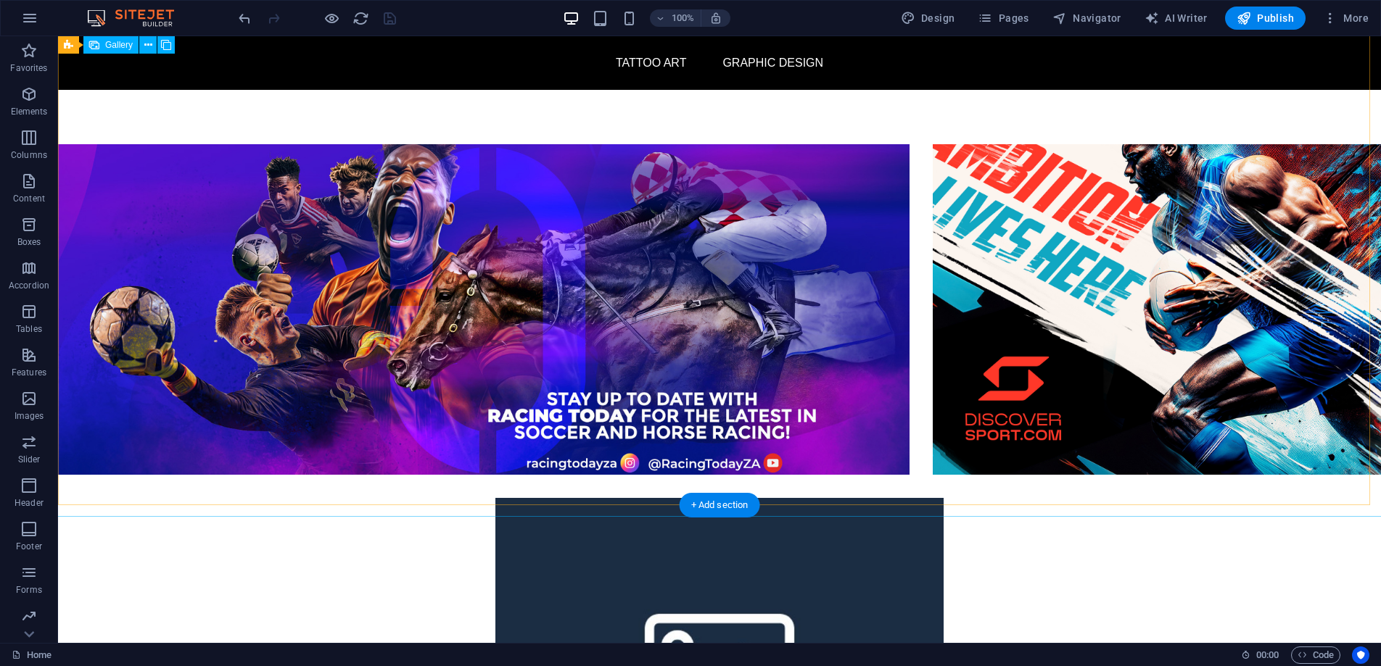
click at [1155, 326] on div at bounding box center [719, 487] width 1346 height 708
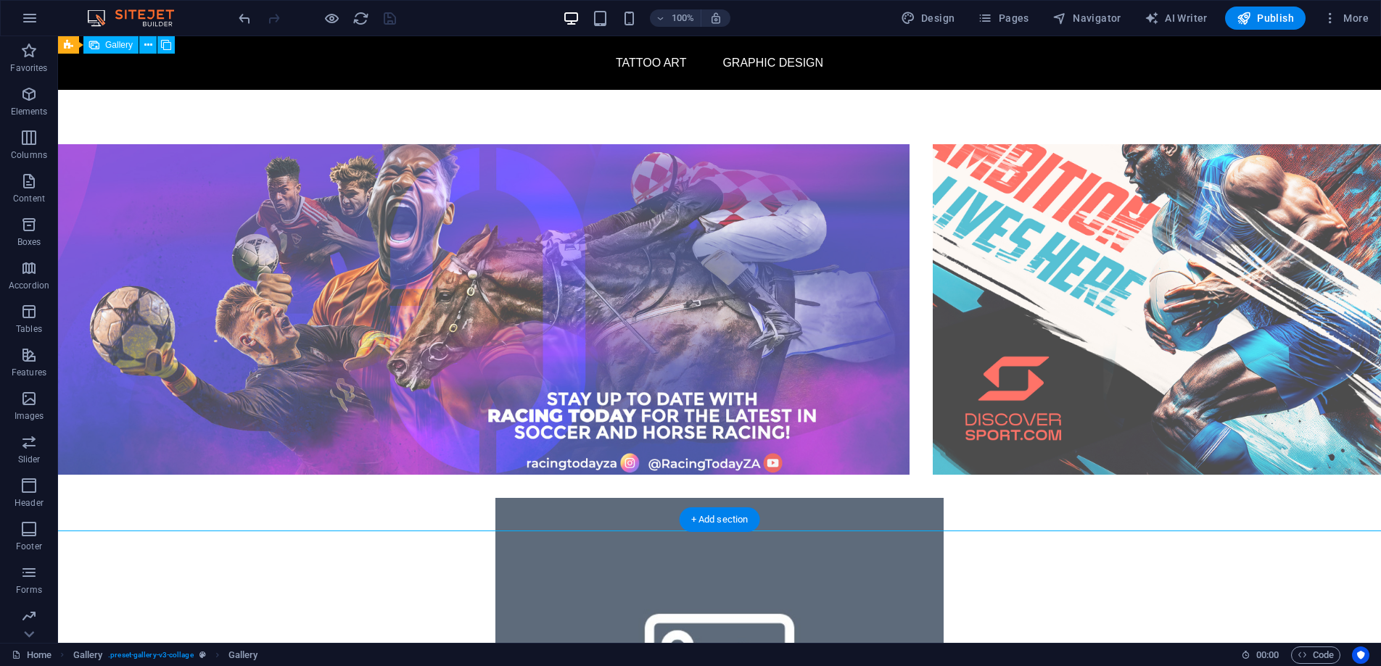
scroll to position [804, 0]
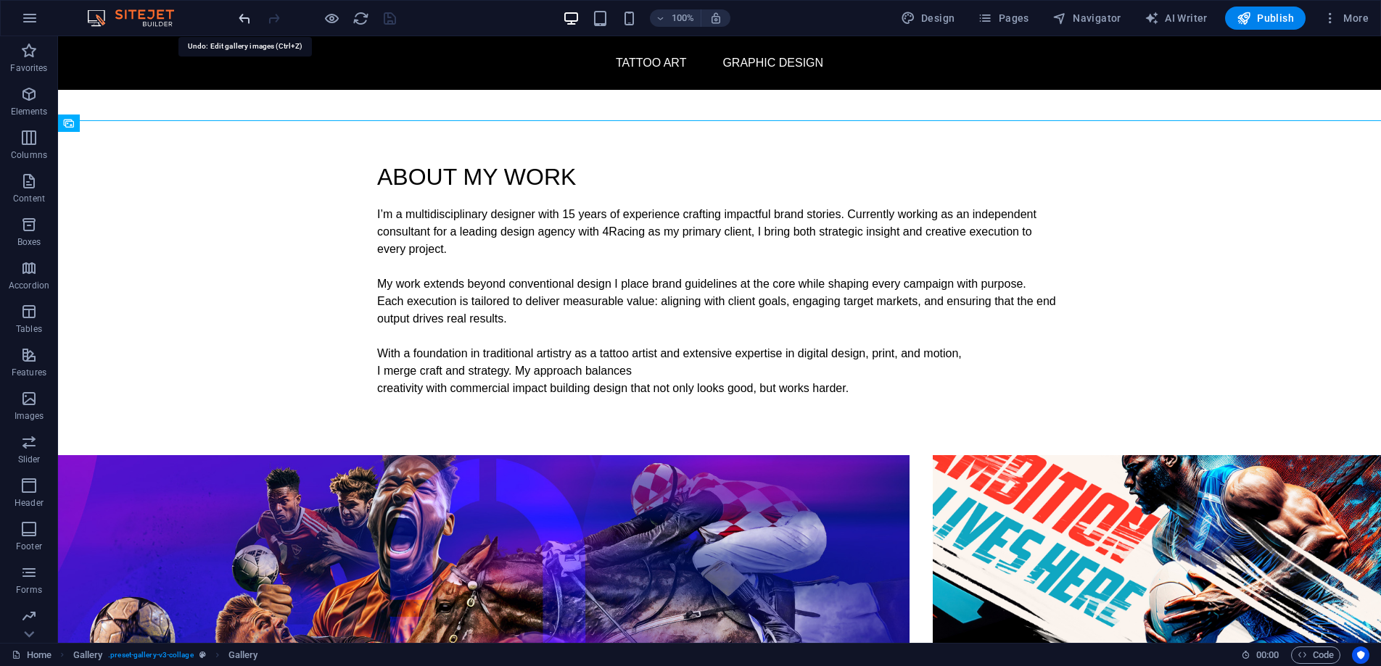
click at [247, 17] on icon "undo" at bounding box center [244, 18] width 17 height 17
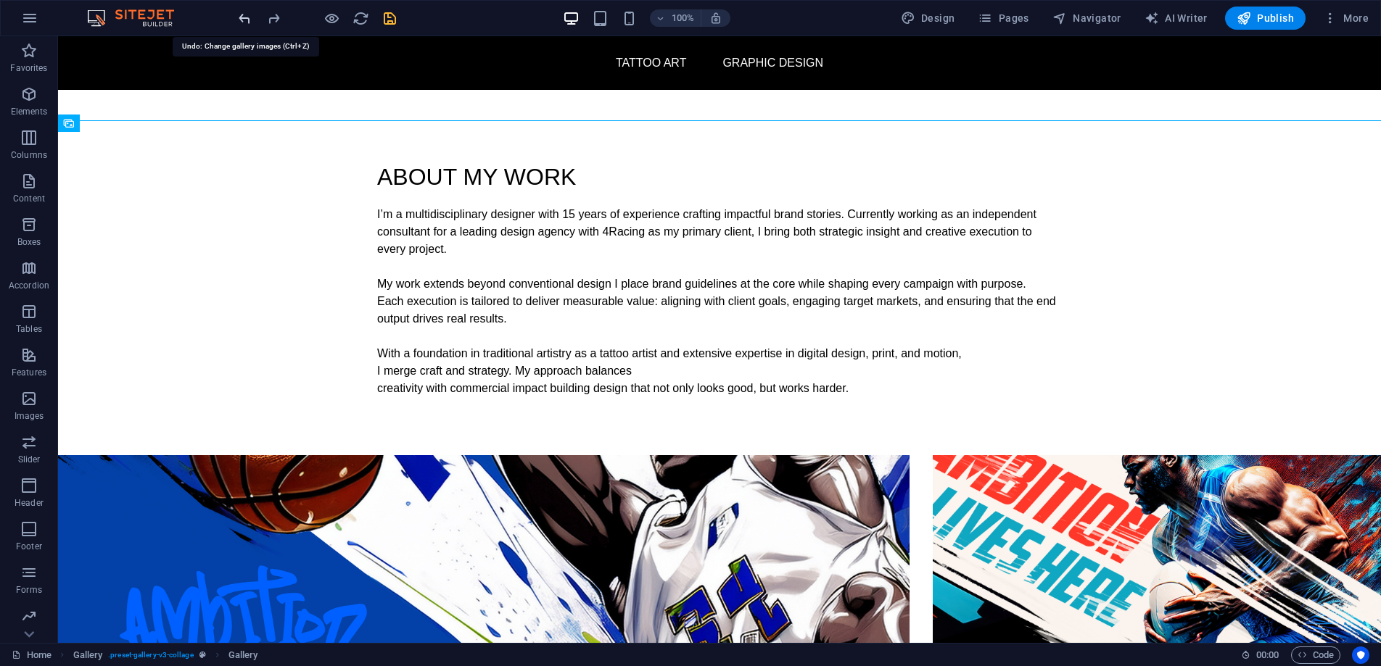
click at [244, 15] on icon "undo" at bounding box center [244, 18] width 17 height 17
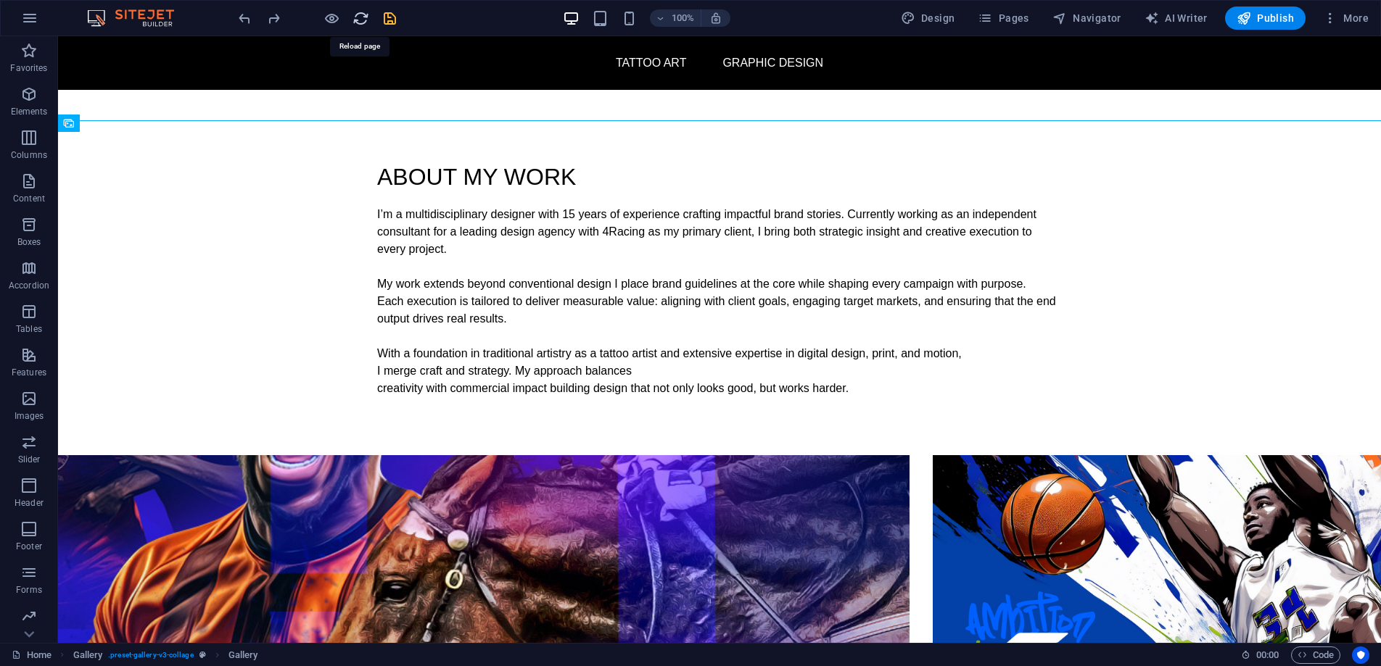
click at [364, 19] on icon "reload" at bounding box center [360, 18] width 17 height 17
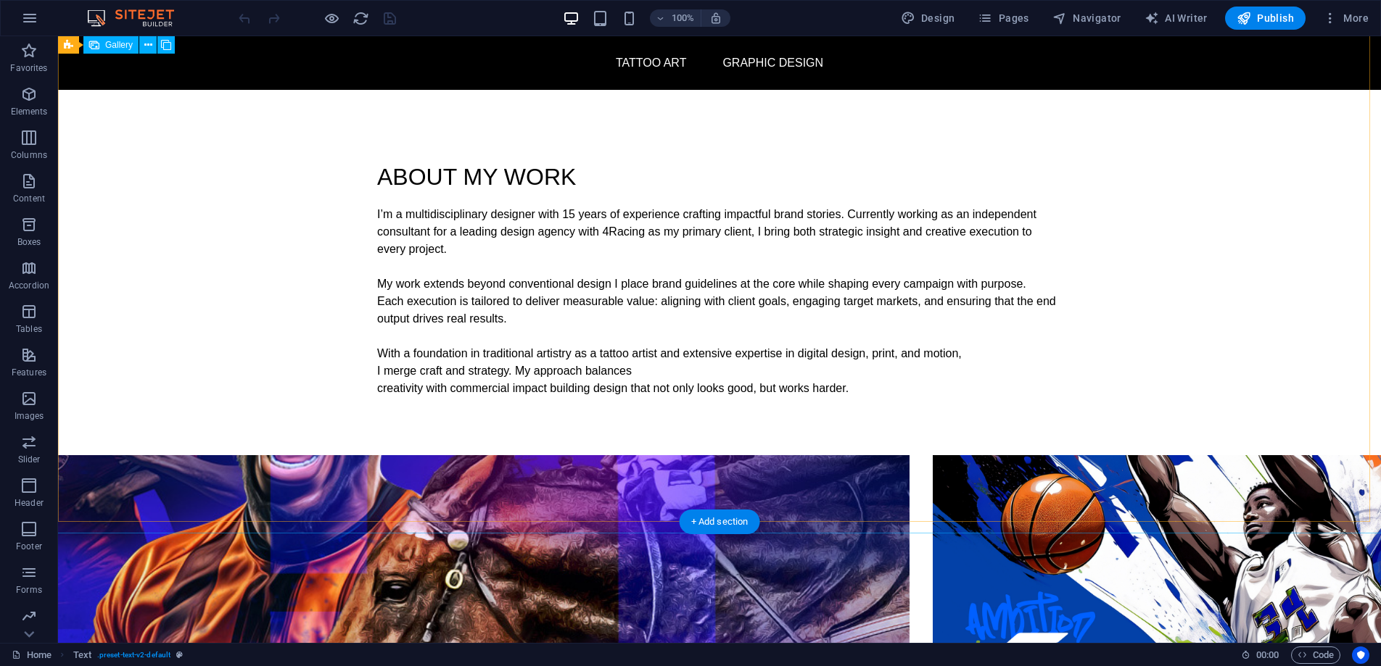
select select "4"
select select "px"
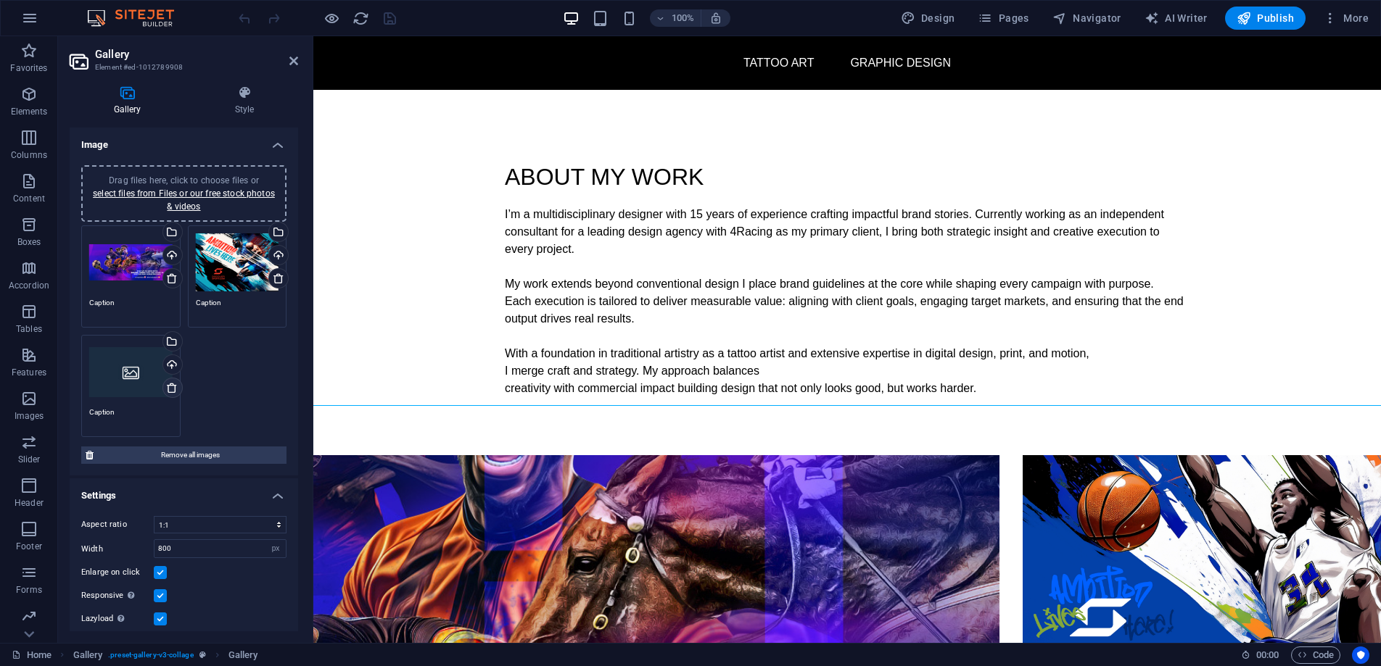
click at [170, 387] on icon at bounding box center [172, 388] width 12 height 12
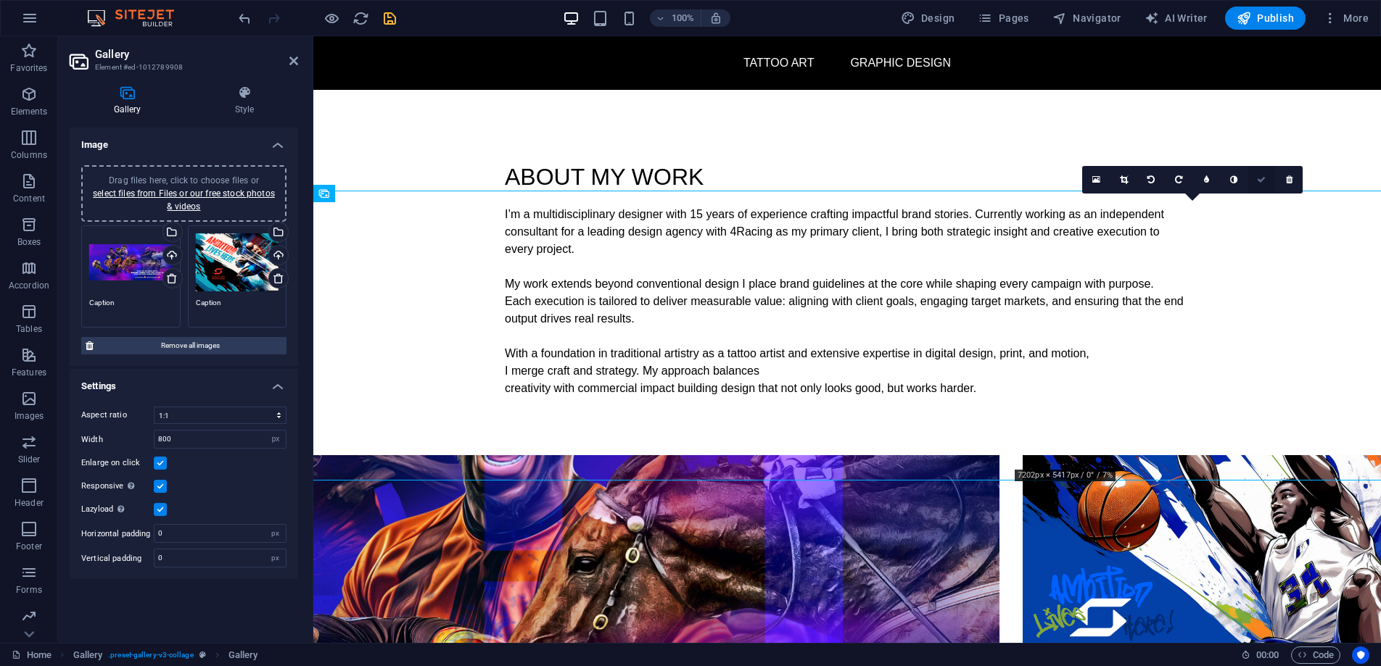
click at [1262, 178] on icon at bounding box center [1261, 179] width 9 height 9
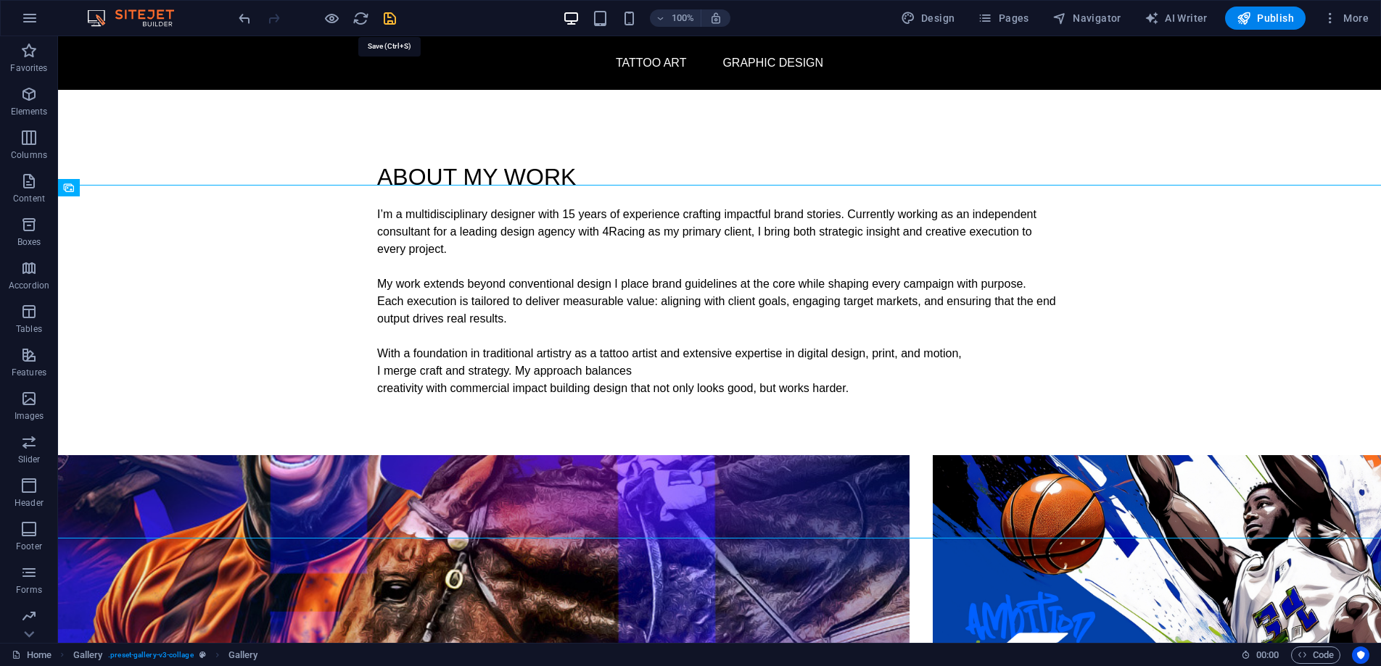
click at [389, 20] on icon "save" at bounding box center [389, 18] width 17 height 17
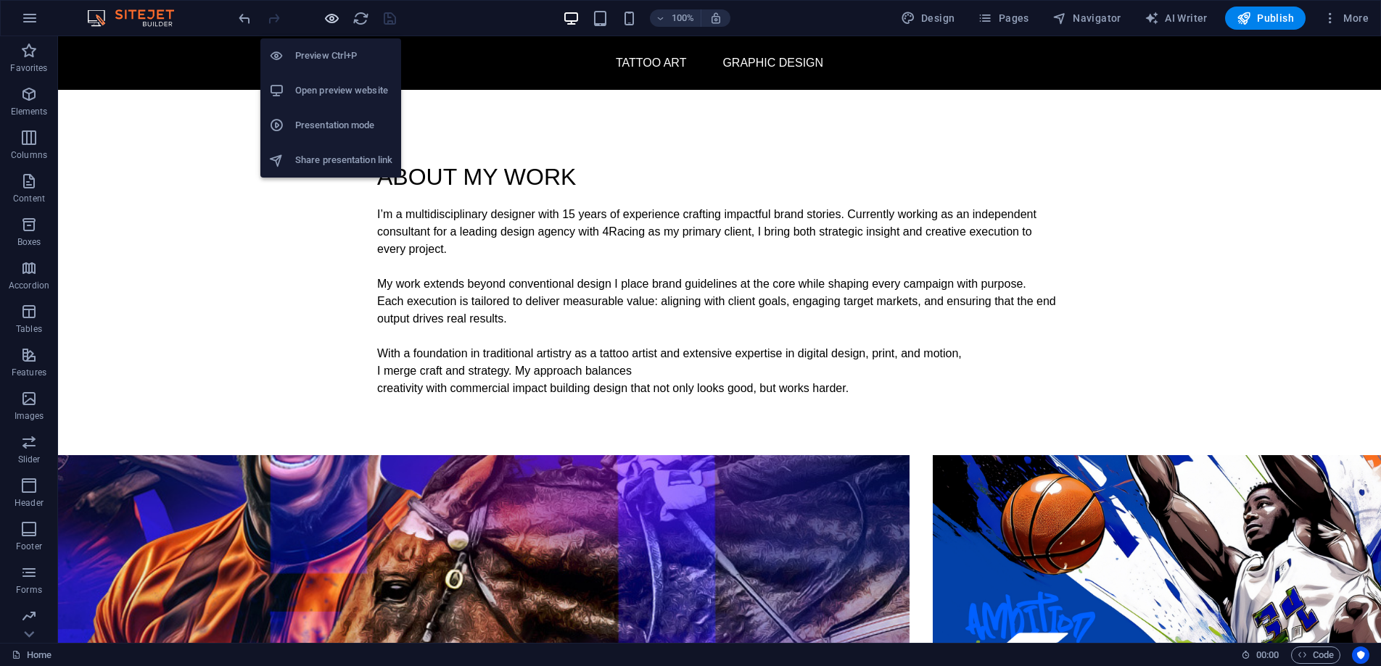
click at [331, 18] on icon "button" at bounding box center [331, 18] width 17 height 17
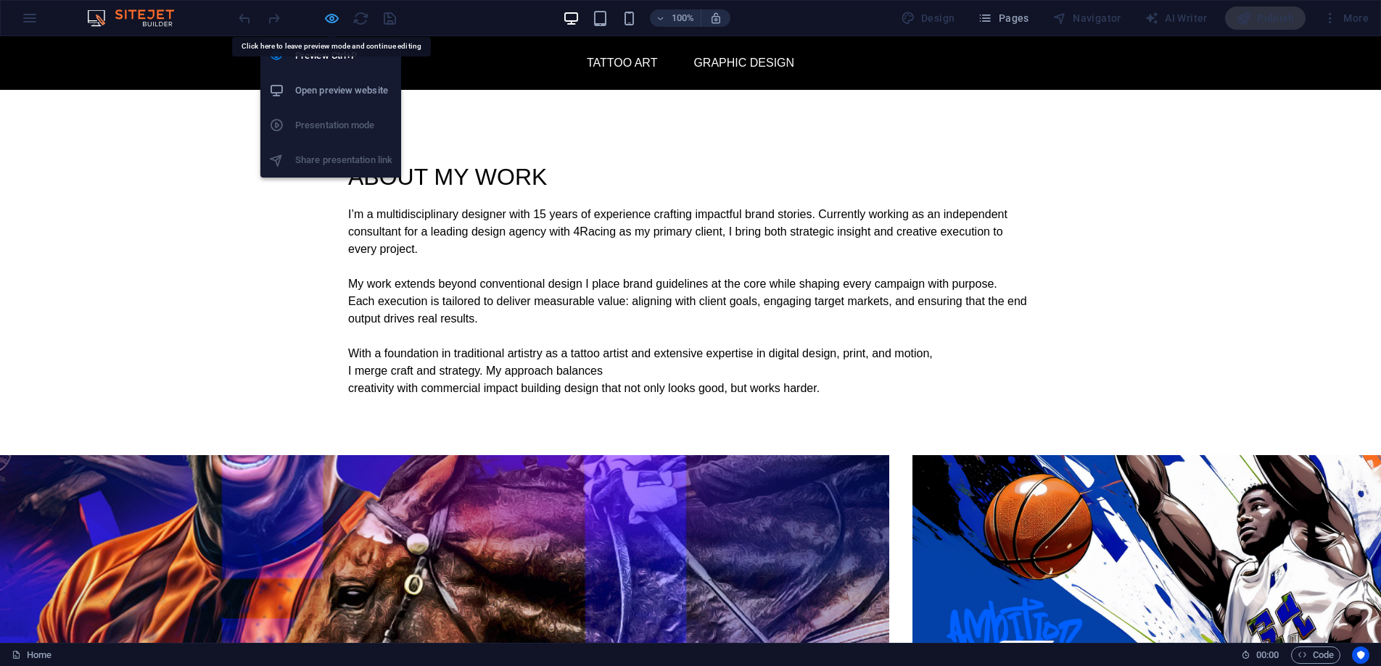
click at [336, 23] on icon "button" at bounding box center [331, 18] width 17 height 17
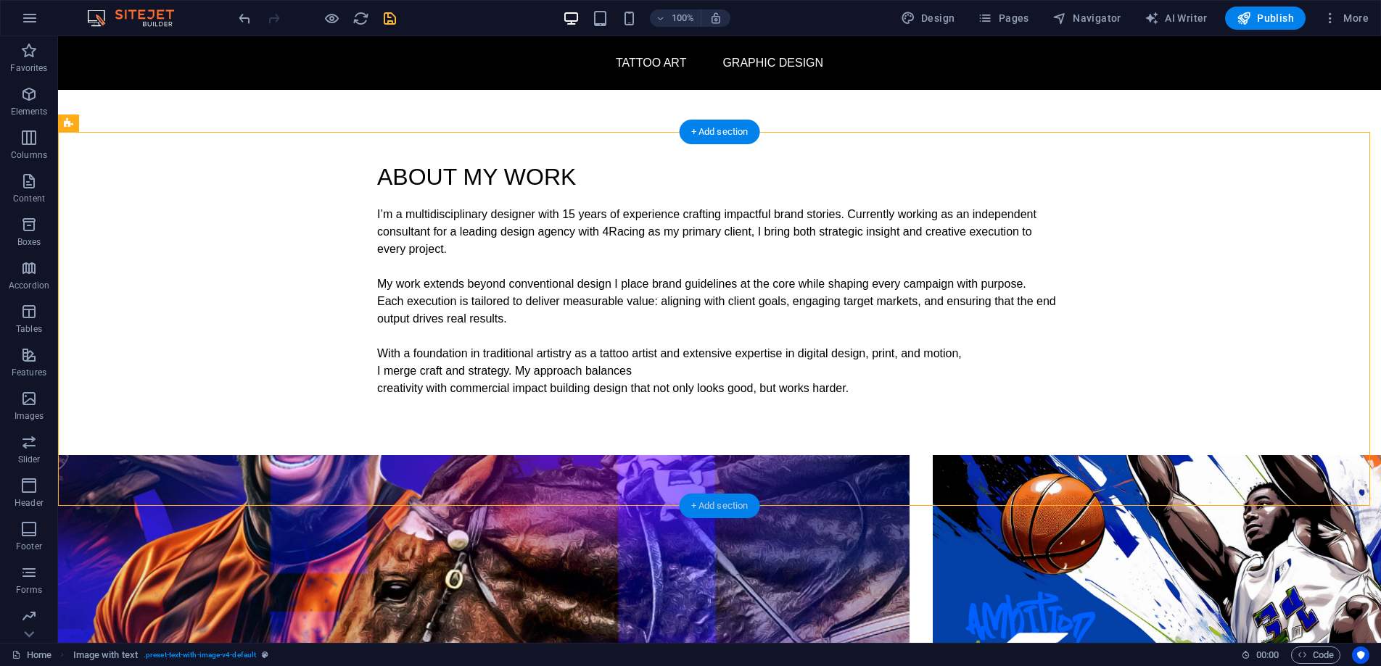
click at [698, 500] on div "+ Add section" at bounding box center [719, 506] width 80 height 25
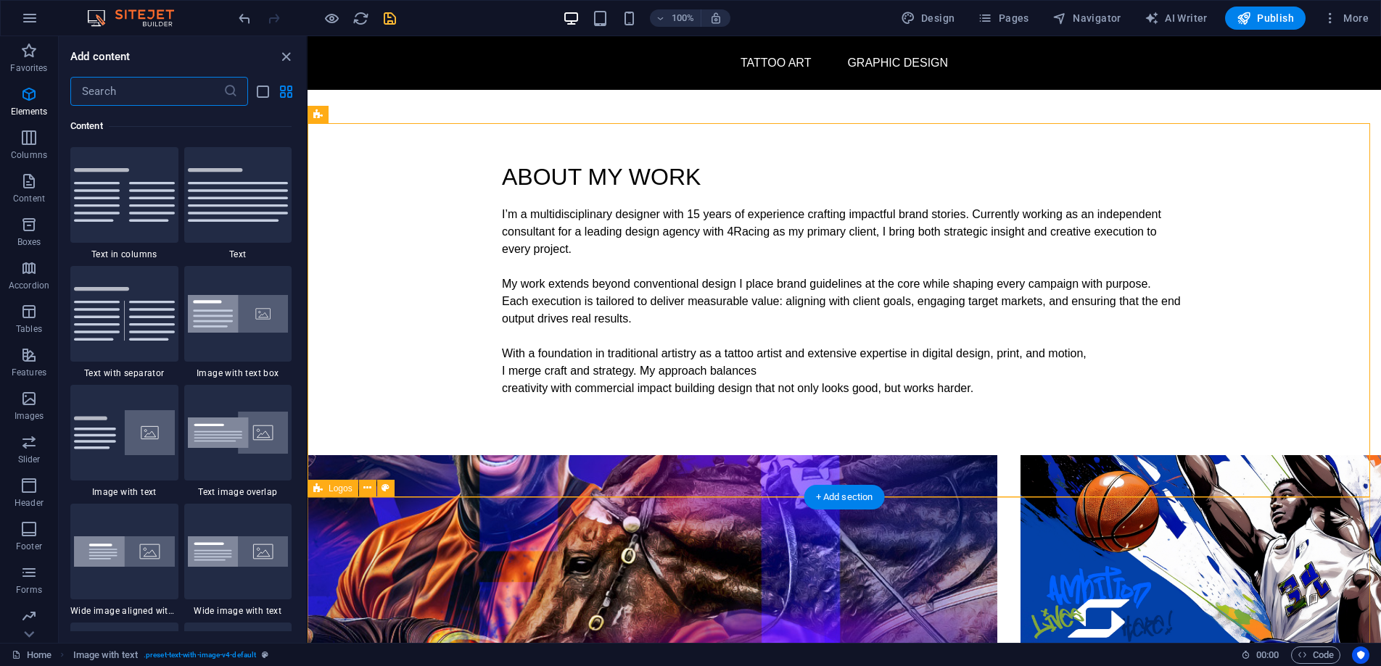
scroll to position [2537, 0]
click at [20, 402] on icon "button" at bounding box center [28, 398] width 17 height 17
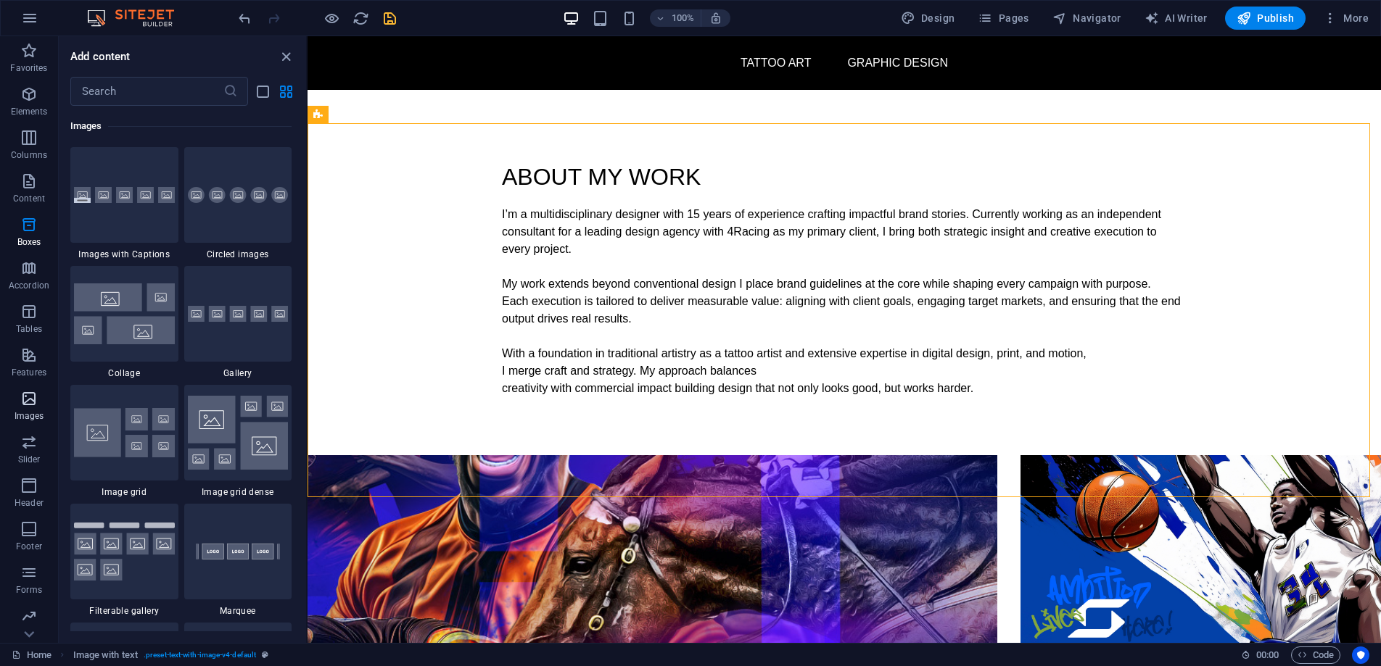
scroll to position [7353, 0]
click at [238, 315] on img at bounding box center [238, 314] width 101 height 17
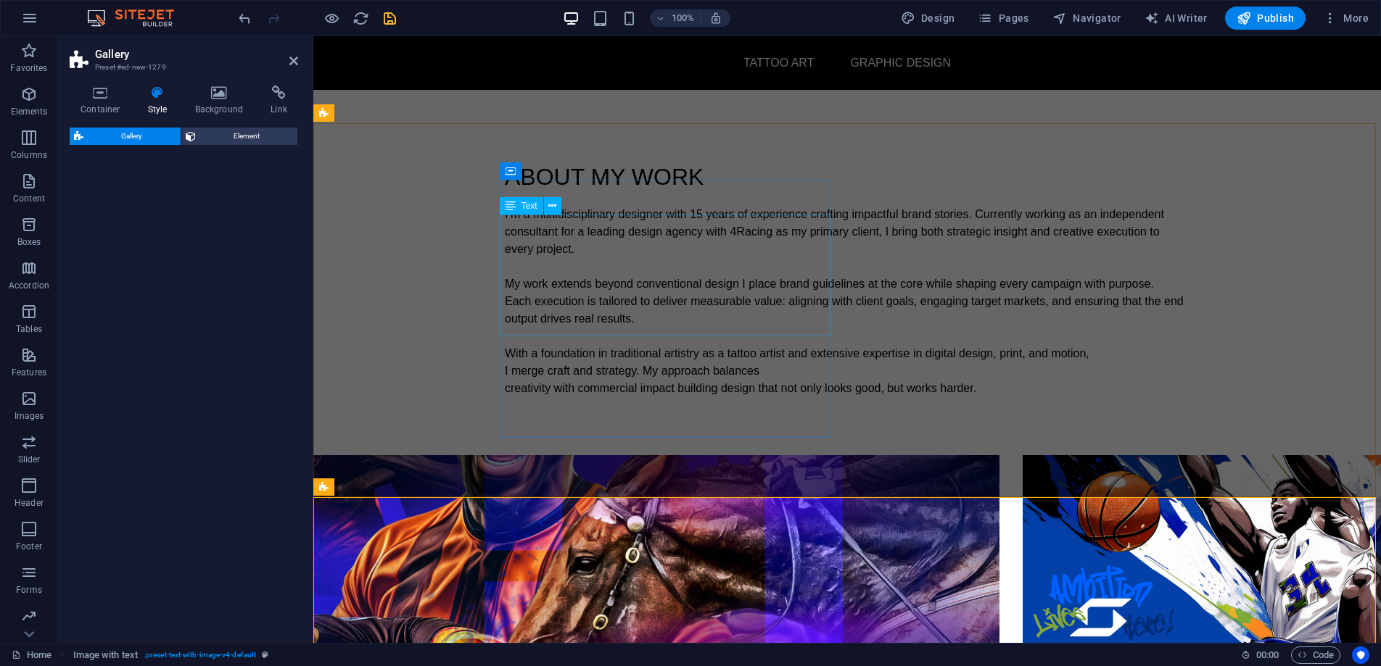
select select "rem"
select select "preset-gallery-v3-default"
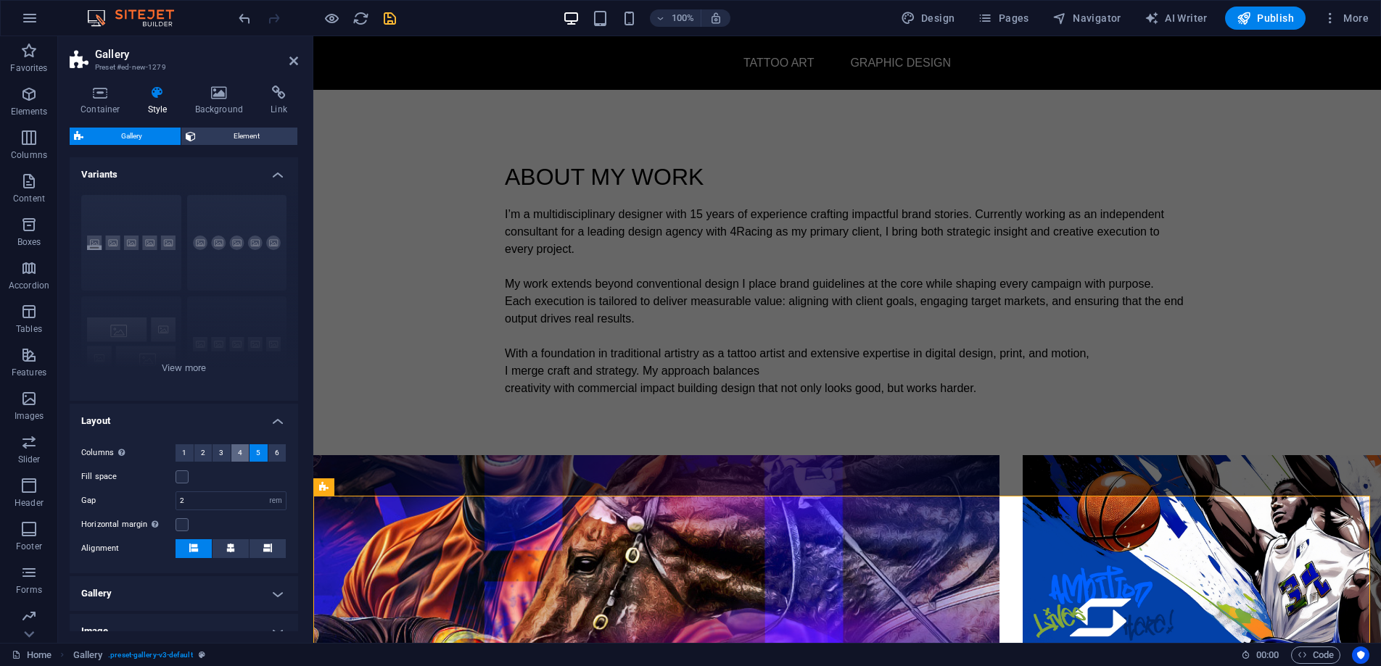
click at [240, 450] on button "4" at bounding box center [240, 452] width 18 height 17
click at [389, 15] on icon "save" at bounding box center [389, 18] width 17 height 17
